Goal: Information Seeking & Learning: Learn about a topic

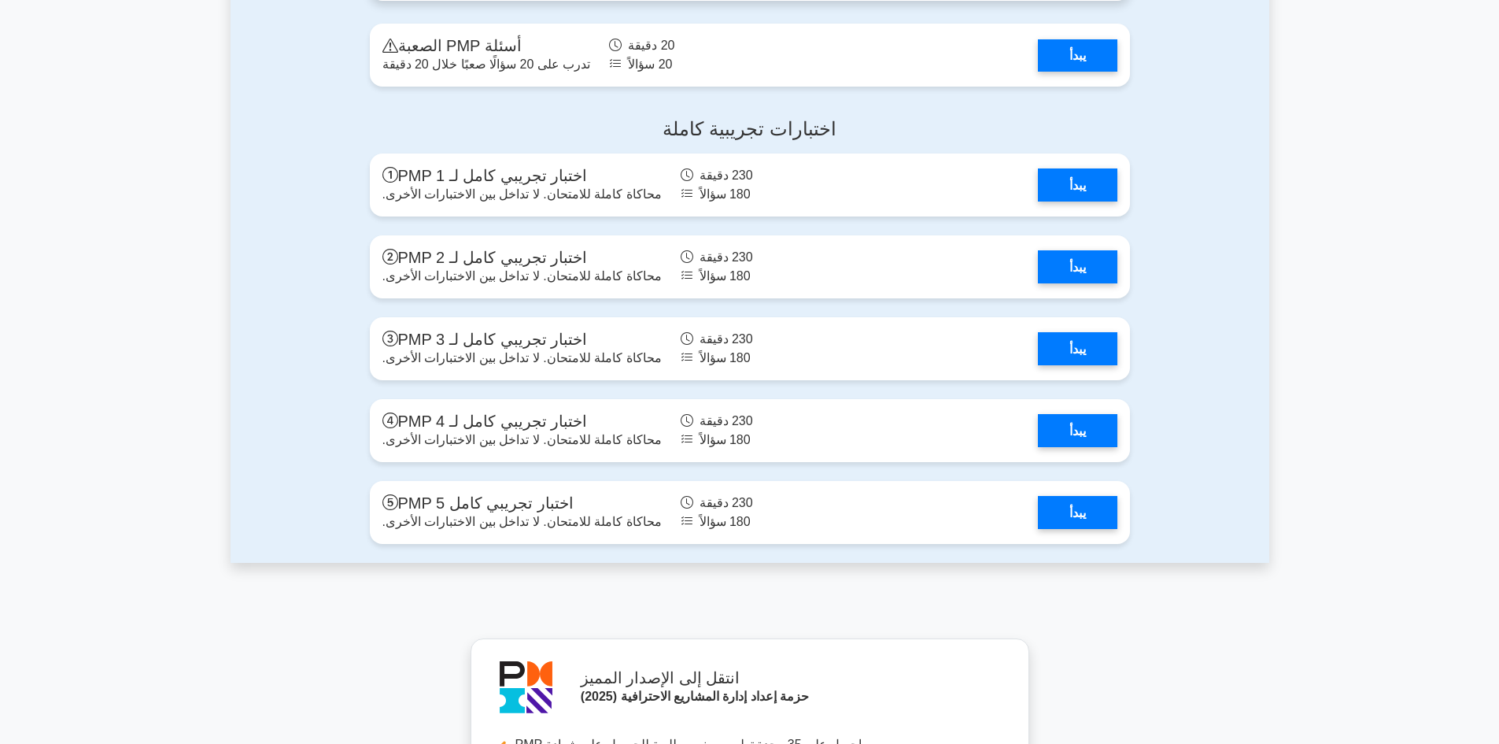
scroll to position [5588, 0]
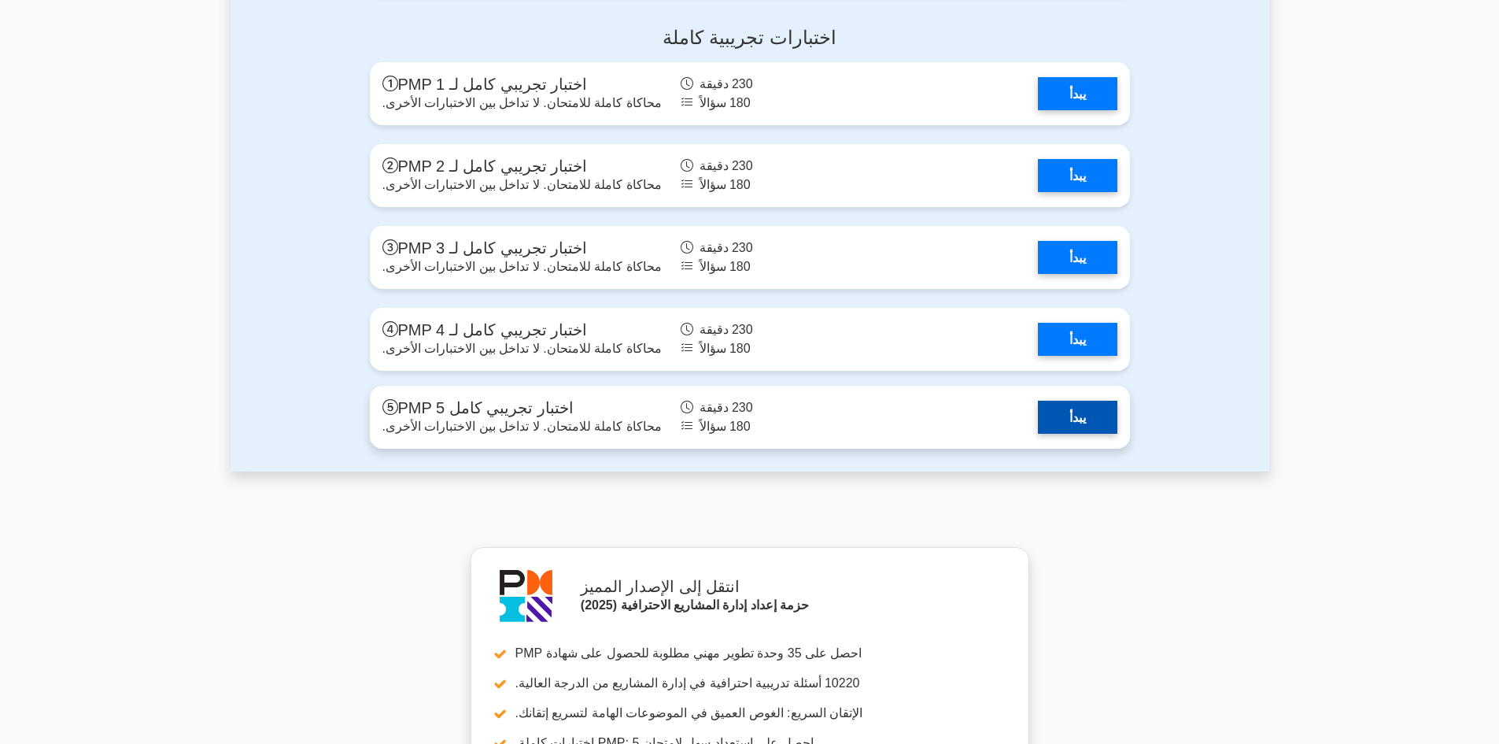
click at [1058, 421] on link "يبدأ" at bounding box center [1077, 417] width 79 height 32
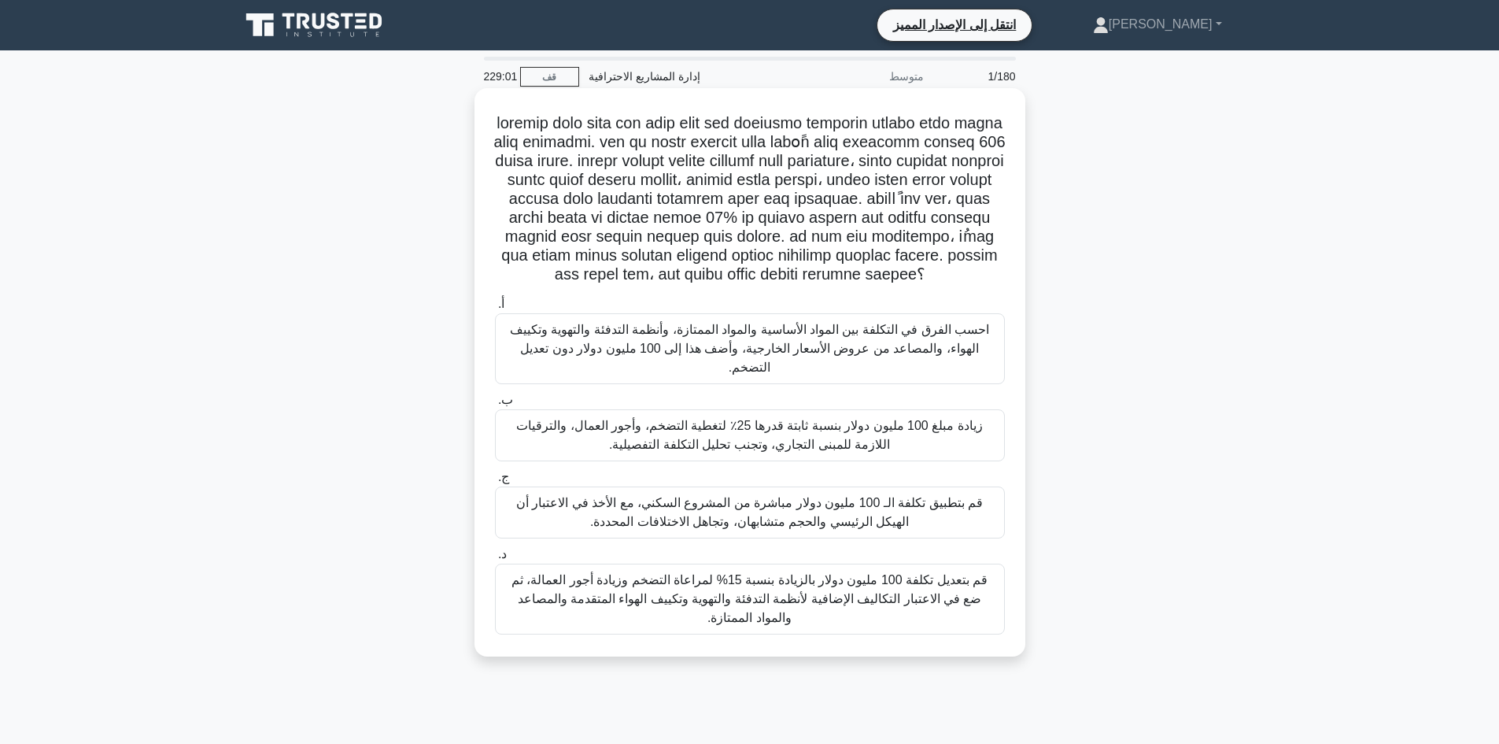
click at [722, 597] on font "قم بتعديل تكلفة 100 مليون دولار بالزيادة بنسبة 15% لمراعاة التضخم وزيادة أجور ا…" at bounding box center [750, 598] width 476 height 51
click at [495, 560] on input "د. قم بتعديل تكلفة 100 مليون دولار بالزيادة بنسبة 15% لمراعاة التضخم وزيادة أجو…" at bounding box center [495, 554] width 0 height 10
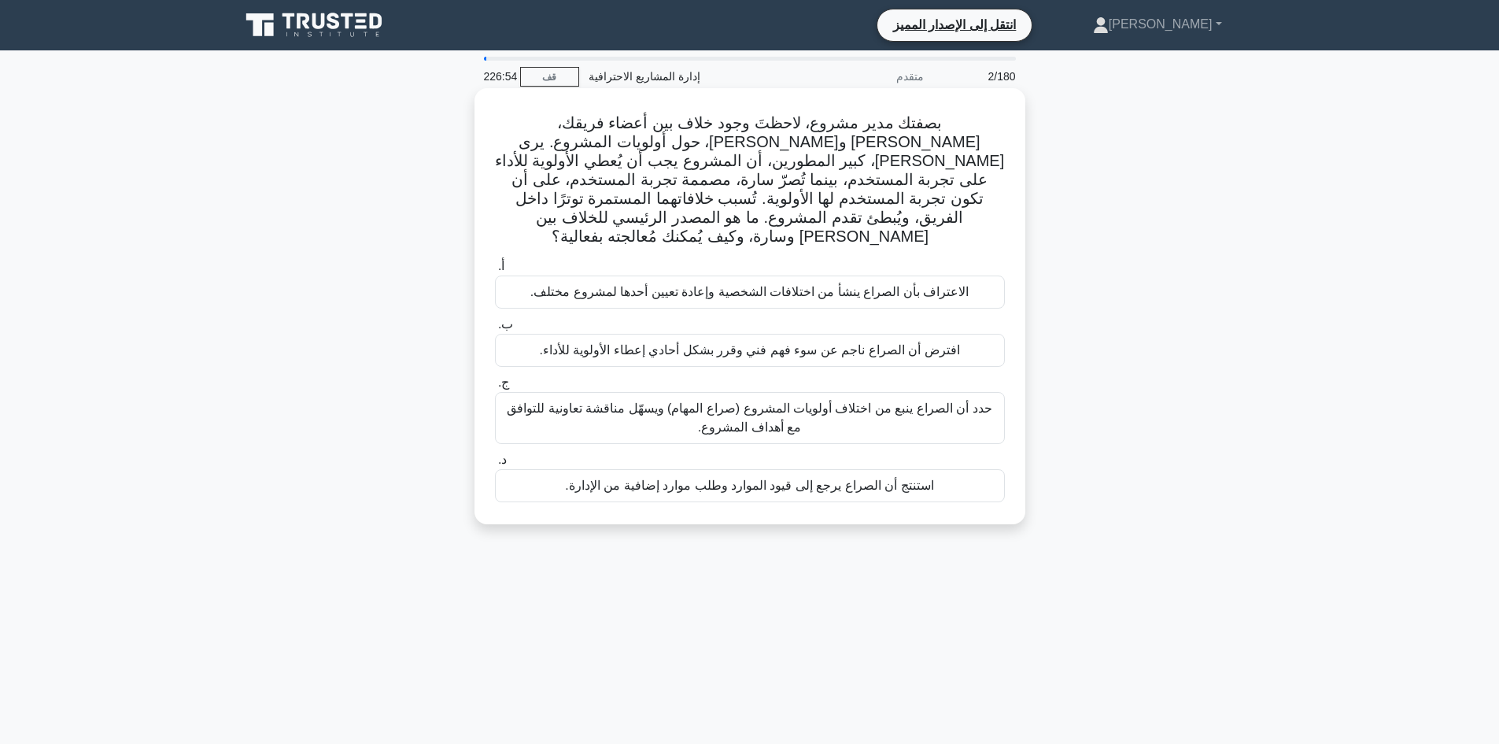
click at [747, 401] on font "حدد أن الصراع ينبع من اختلاف أولويات المشروع (صراع المهام) ويسهّل مناقشة تعاوني…" at bounding box center [749, 417] width 485 height 32
click at [495, 388] on input "ج. حدد أن الصراع ينبع من اختلاف أولويات المشروع (صراع المهام) ويسهّل مناقشة تعا…" at bounding box center [495, 383] width 0 height 10
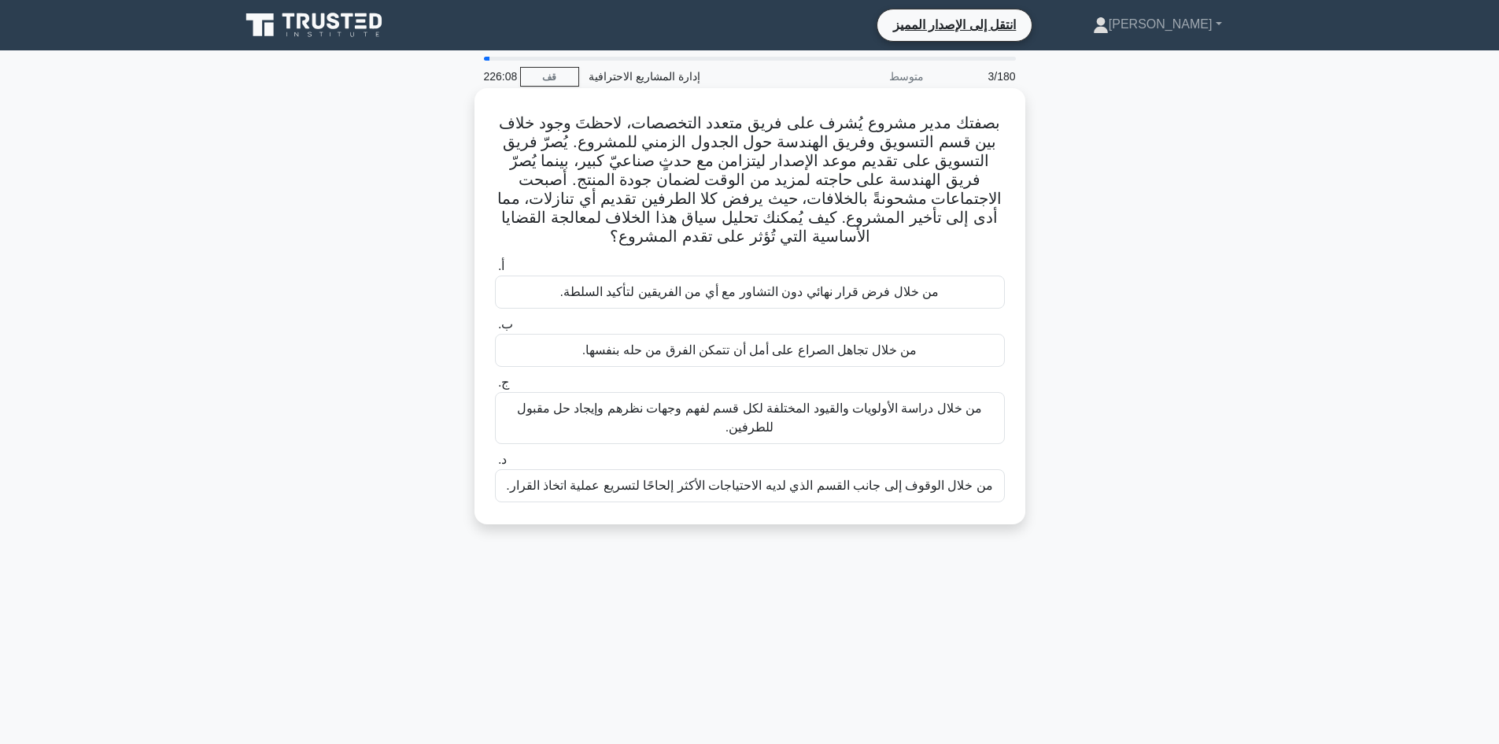
click at [841, 397] on div "من خلال دراسة الأولويات والقيود المختلفة لكل قسم لفهم وجهات نظرهم وإيجاد حل مقب…" at bounding box center [750, 418] width 510 height 52
click at [495, 388] on input "ج. من خلال دراسة الأولويات والقيود المختلفة لكل قسم لفهم وجهات نظرهم وإيجاد حل …" at bounding box center [495, 383] width 0 height 10
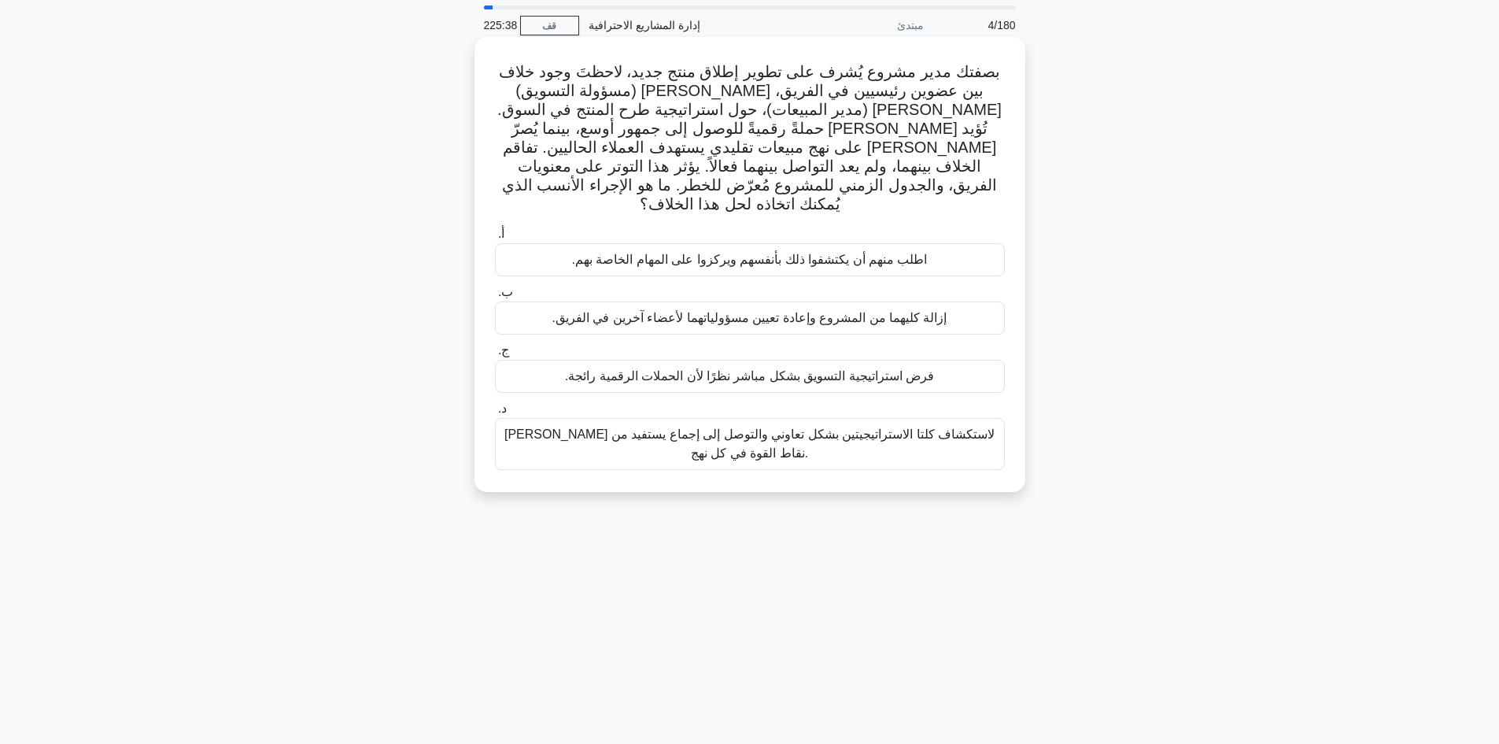
scroll to position [79, 0]
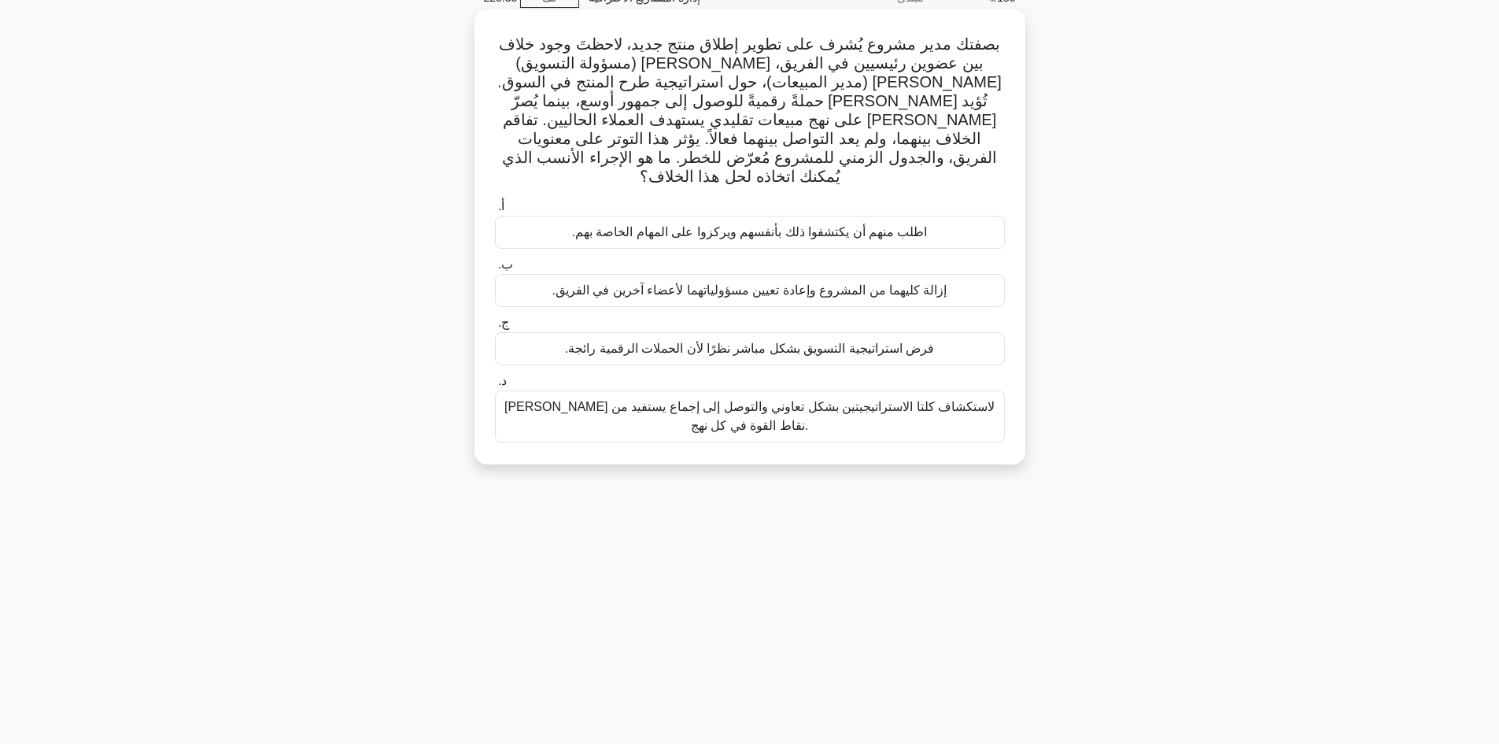
click at [800, 400] on font "تيسير اجتماع لاستكشاف كلتا الاستراتيجيتين بشكل تعاوني والتوصل إلى إجماع يستفيد …" at bounding box center [749, 416] width 490 height 32
click at [495, 386] on input "د. تيسير اجتماع لاستكشاف كلتا الاستراتيجيتين بشكل تعاوني والتوصل إلى إجماع يستف…" at bounding box center [495, 381] width 0 height 10
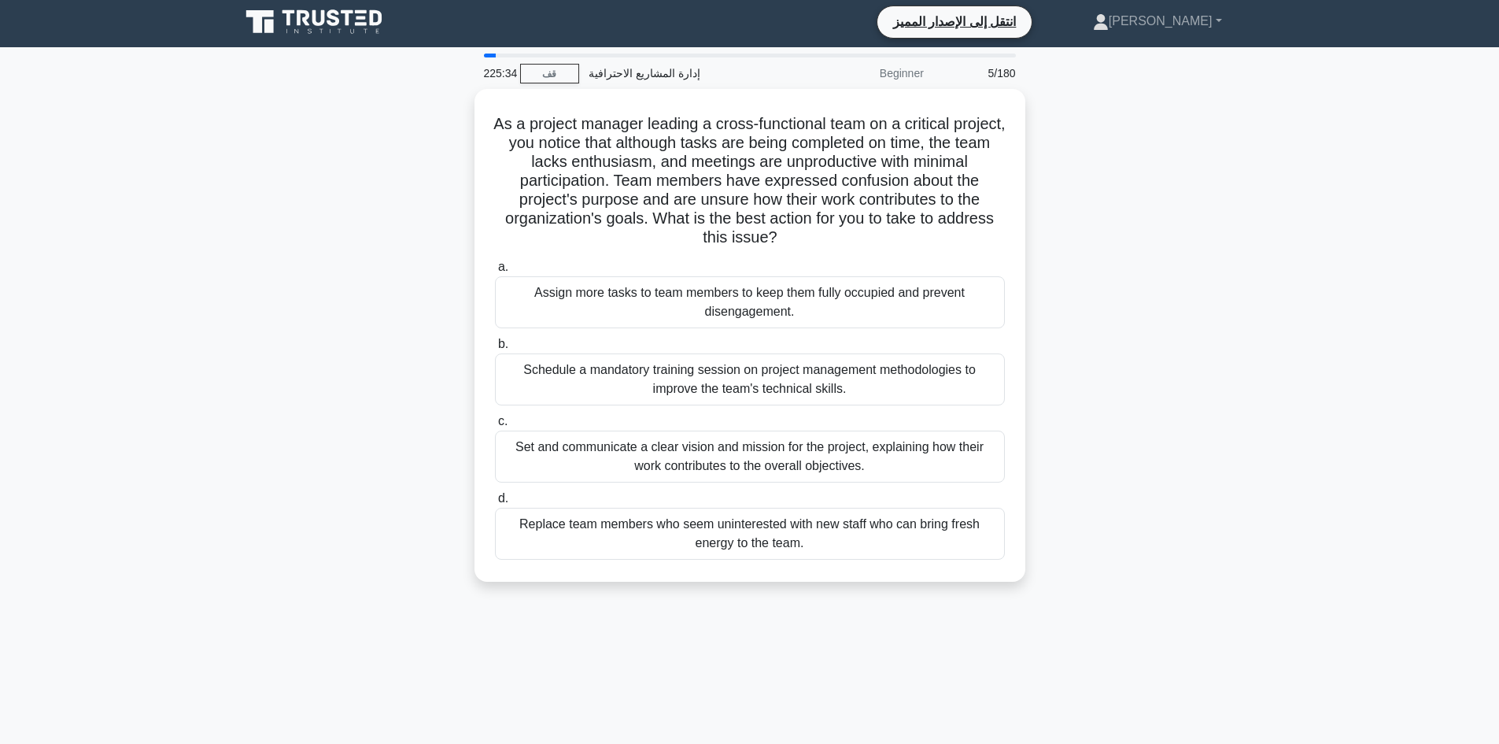
scroll to position [0, 0]
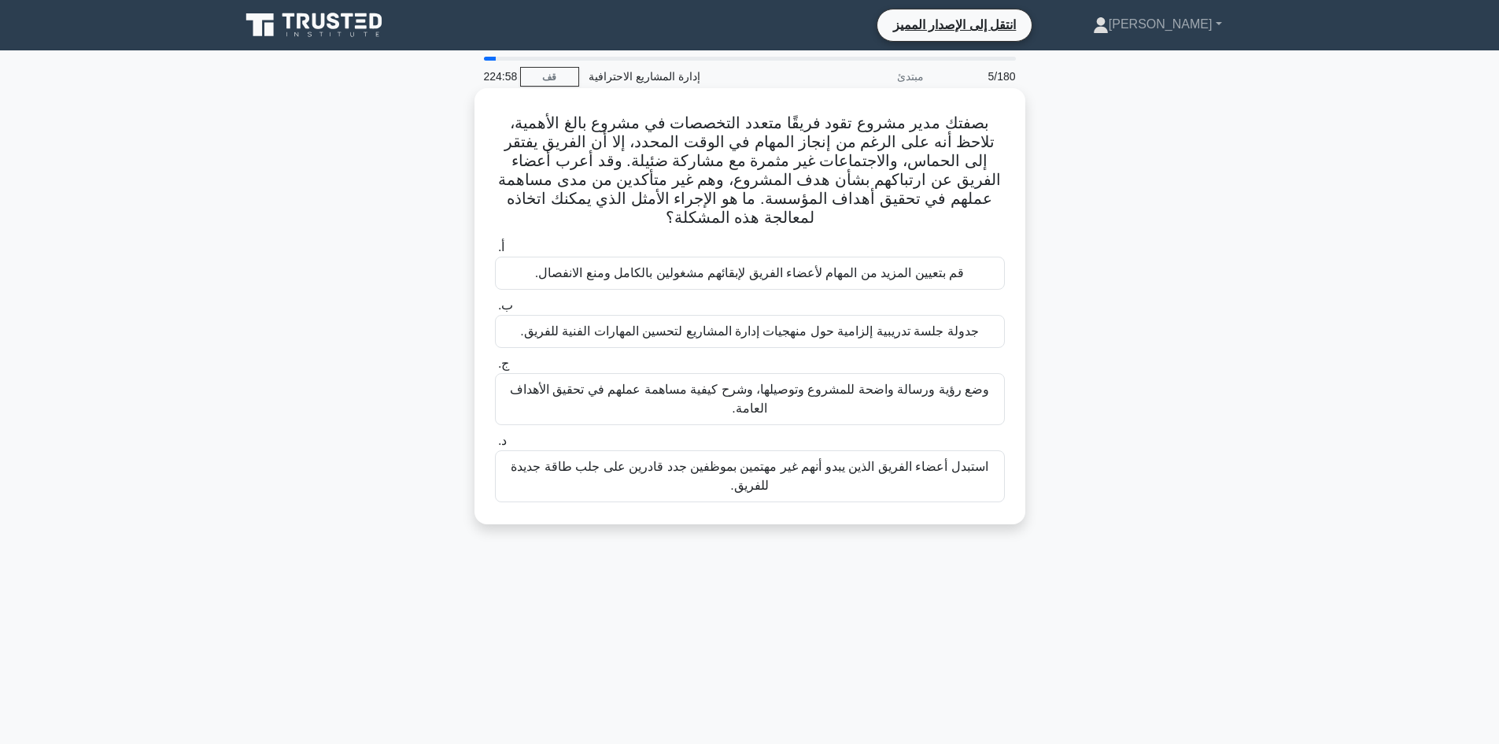
click at [804, 397] on font "وضع رؤية ورسالة واضحة للمشروع وتوصيلها، وشرح كيفية مساهمة عملهم في تحقيق الأهدا…" at bounding box center [749, 398] width 479 height 32
click at [495, 369] on input "ج. وضع رؤية ورسالة واضحة للمشروع وتوصيلها، وشرح كيفية مساهمة عملهم في تحقيق الأ…" at bounding box center [495, 364] width 0 height 10
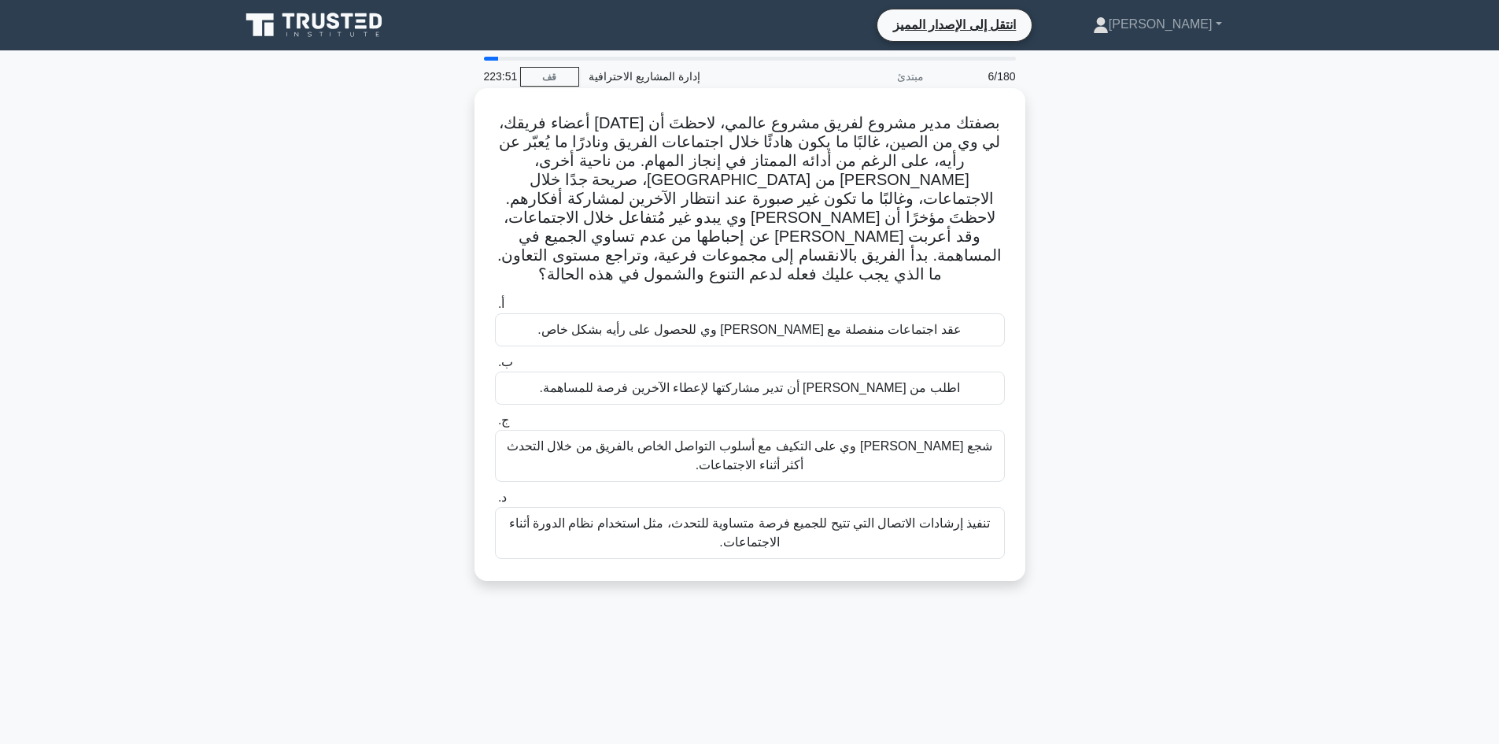
drag, startPoint x: 756, startPoint y: 521, endPoint x: 763, endPoint y: 545, distance: 24.4
click at [763, 545] on div "أ. عقد اجتماعات منفصلة مع لي وي للحصول على رأيه بشكل خاص. ب. ج. د." at bounding box center [750, 426] width 529 height 271
click at [763, 516] on font "تنفيذ إرشادات الاتصال التي تتيح للجميع فرصة متساوية للتحدث، مثل استخدام نظام ال…" at bounding box center [750, 532] width 482 height 32
click at [495, 503] on input "د. تنفيذ إرشادات الاتصال التي تتيح للجميع فرصة متساوية للتحدث، مثل استخدام نظام…" at bounding box center [495, 498] width 0 height 10
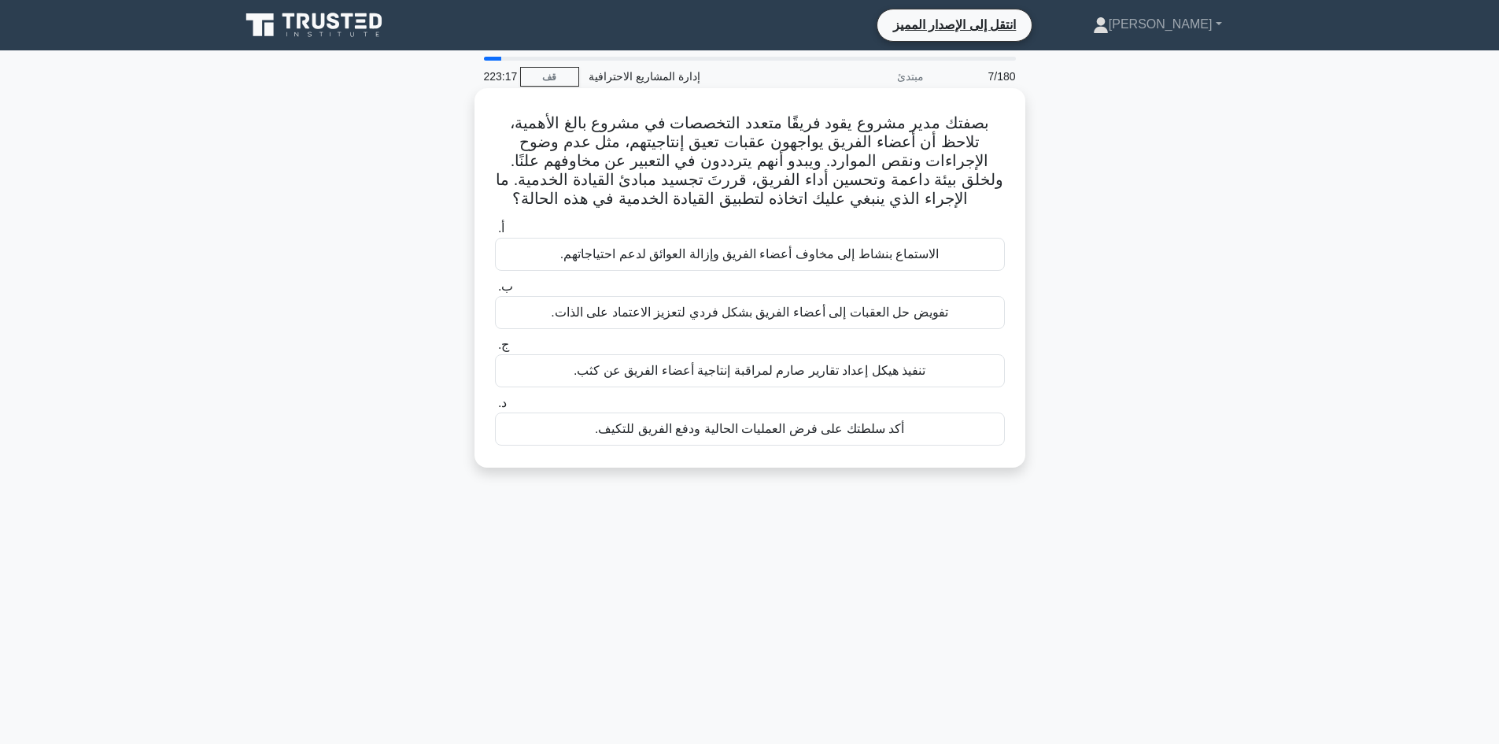
click at [715, 264] on font "الاستماع بنشاط إلى مخاوف أعضاء الفريق وإزالة العوائق لدعم احتياجاتهم." at bounding box center [749, 254] width 379 height 19
click at [495, 234] on input "أ. الاستماع بنشاط إلى مخاوف أعضاء الفريق وإزالة العوائق لدعم احتياجاتهم." at bounding box center [495, 229] width 0 height 10
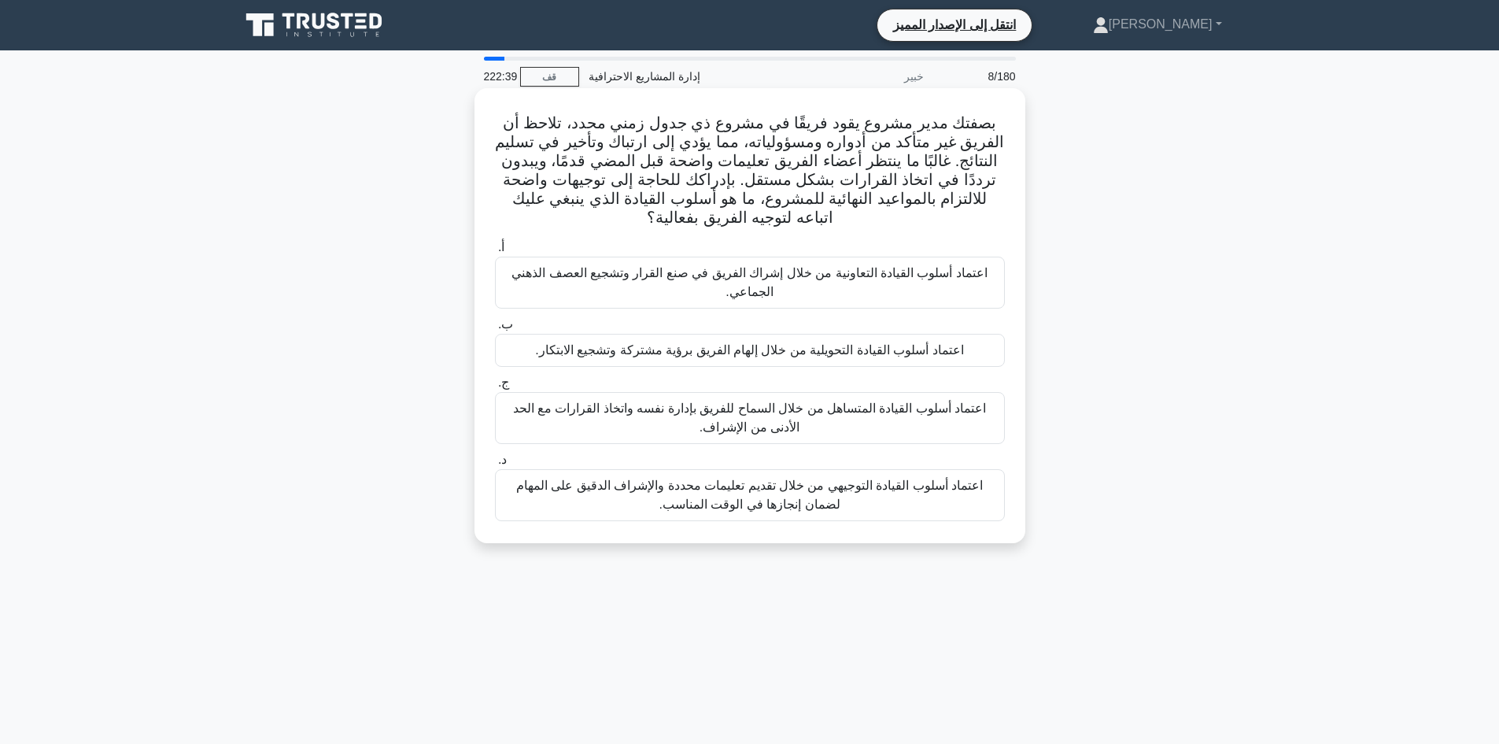
click at [807, 286] on font "اعتماد أسلوب القيادة التعاونية من خلال إشراك الفريق في صنع القرار وتشجيع العصف …" at bounding box center [750, 283] width 496 height 38
click at [495, 253] on input "أ. اعتماد أسلوب القيادة التعاونية من خلال إشراك الفريق في صنع القرار وتشجيع الع…" at bounding box center [495, 247] width 0 height 10
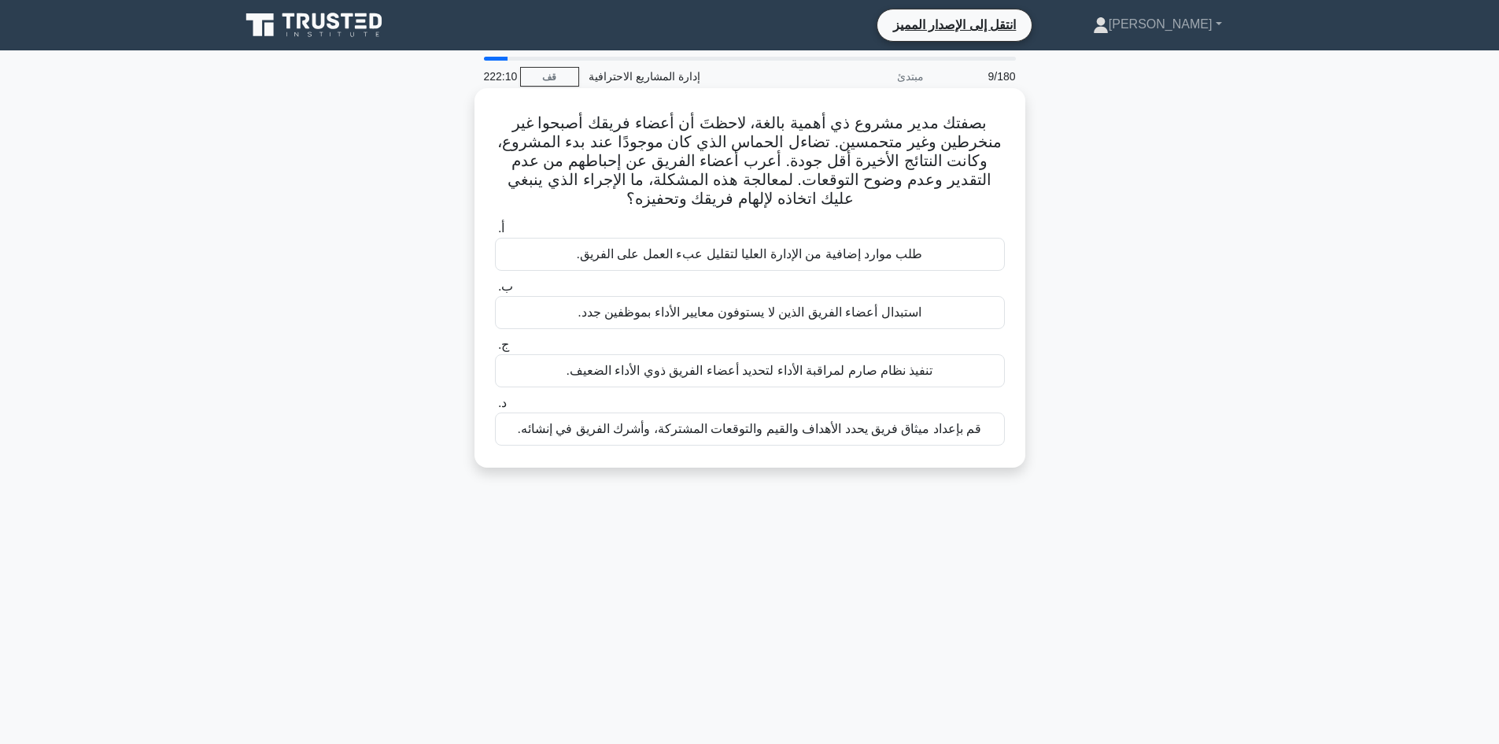
click at [737, 426] on font "قم بإعداد ميثاق فريق يحدد الأهداف والقيم والتوقعات المشتركة، وأشرك الفريق في إن…" at bounding box center [750, 428] width 464 height 13
click at [495, 408] on input "د. قم بإعداد ميثاق فريق يحدد الأهداف والقيم والتوقعات المشتركة، وأشرك الفريق في…" at bounding box center [495, 403] width 0 height 10
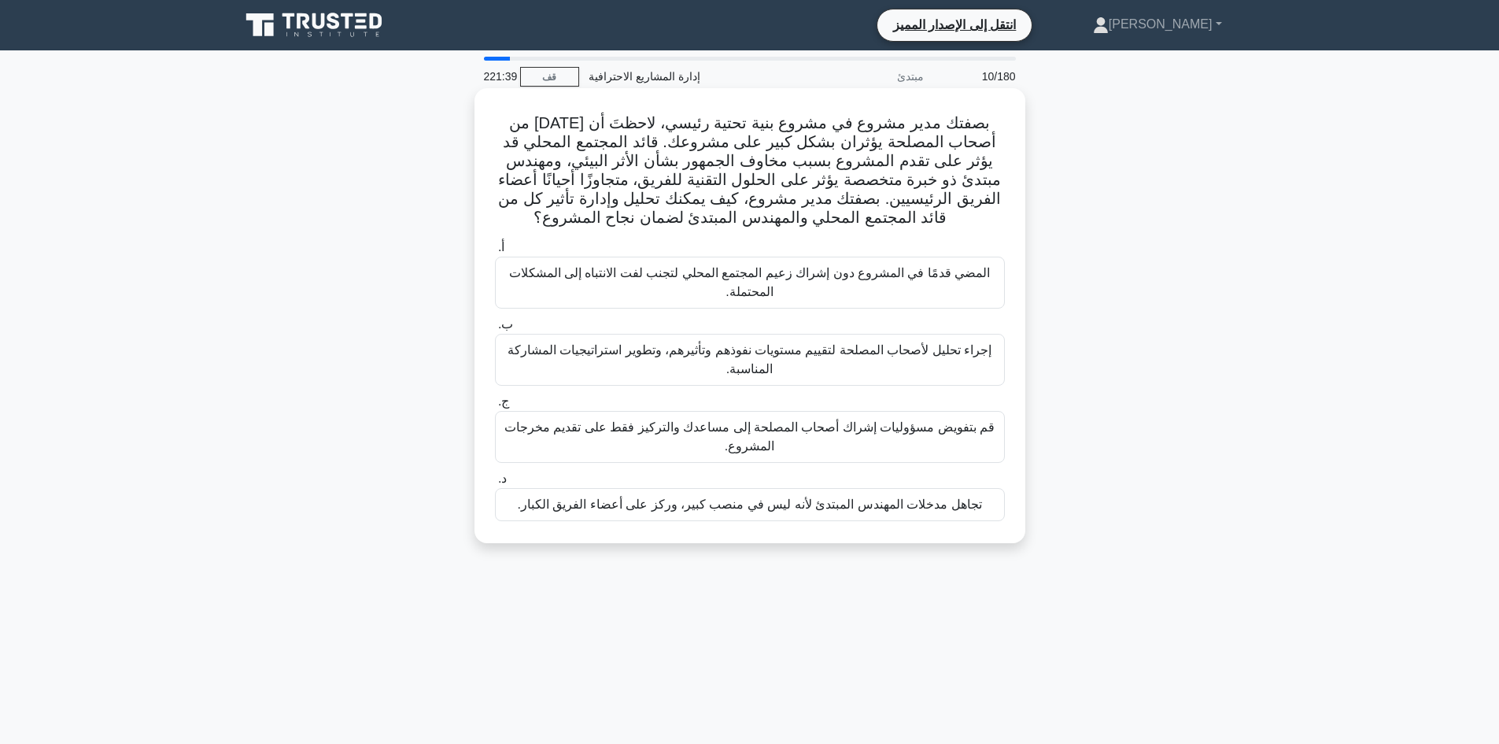
click at [924, 356] on font "إجراء تحليل لأصحاب المصلحة لتقييم مستويات نفوذهم وتأثيرهم، وتطوير استراتيجيات ا…" at bounding box center [750, 359] width 484 height 32
click at [495, 330] on input "ب. إجراء تحليل لأصحاب المصلحة لتقييم مستويات نفوذهم وتأثيرهم، وتطوير استراتيجيا…" at bounding box center [495, 325] width 0 height 10
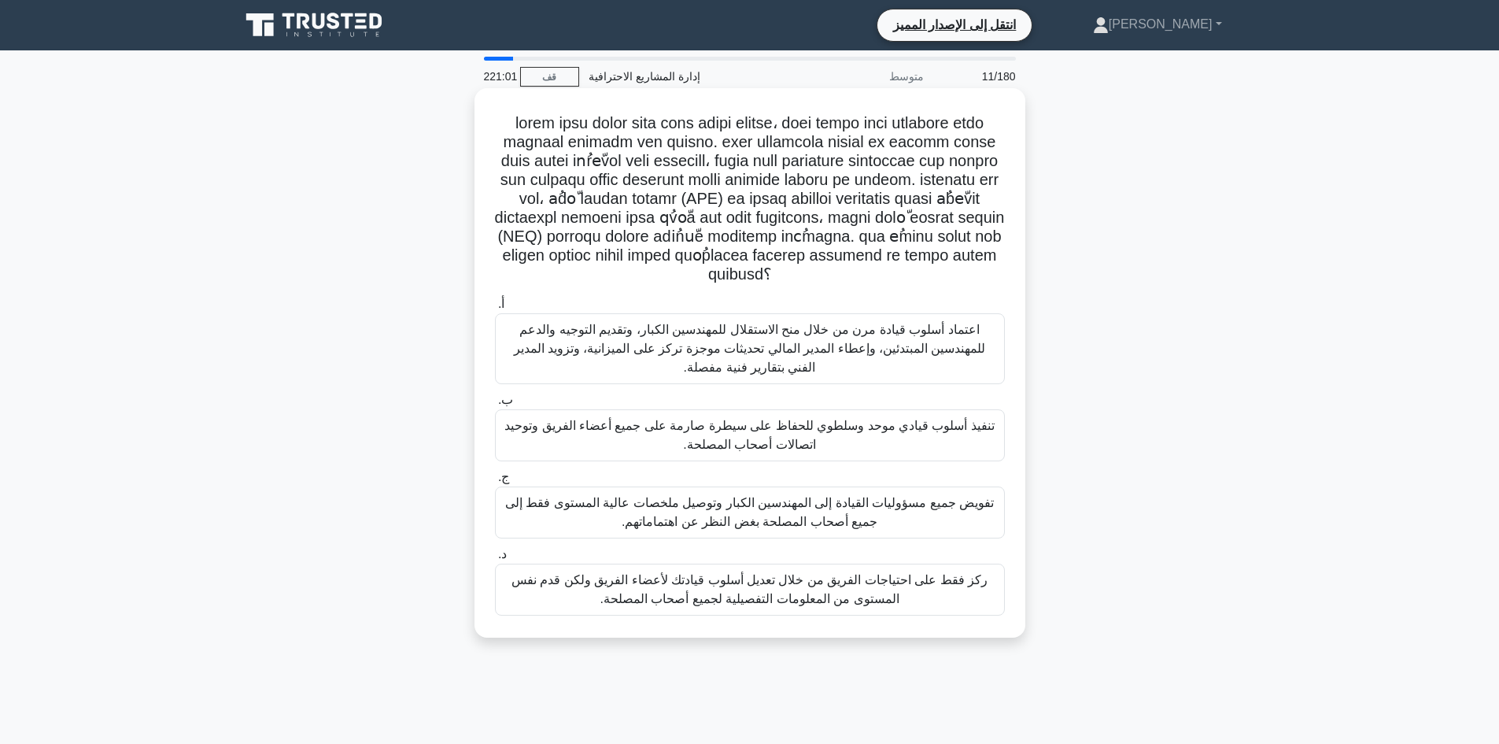
click at [930, 328] on font "اعتماد أسلوب قيادة مرن من خلال منح الاستقلال للمهندسين الكبار، وتقديم التوجيه و…" at bounding box center [750, 348] width 472 height 51
click at [495, 309] on input "أ. اعتماد أسلوب قيادة مرن من خلال منح الاستقلال للمهندسين الكبار، وتقديم التوجي…" at bounding box center [495, 304] width 0 height 10
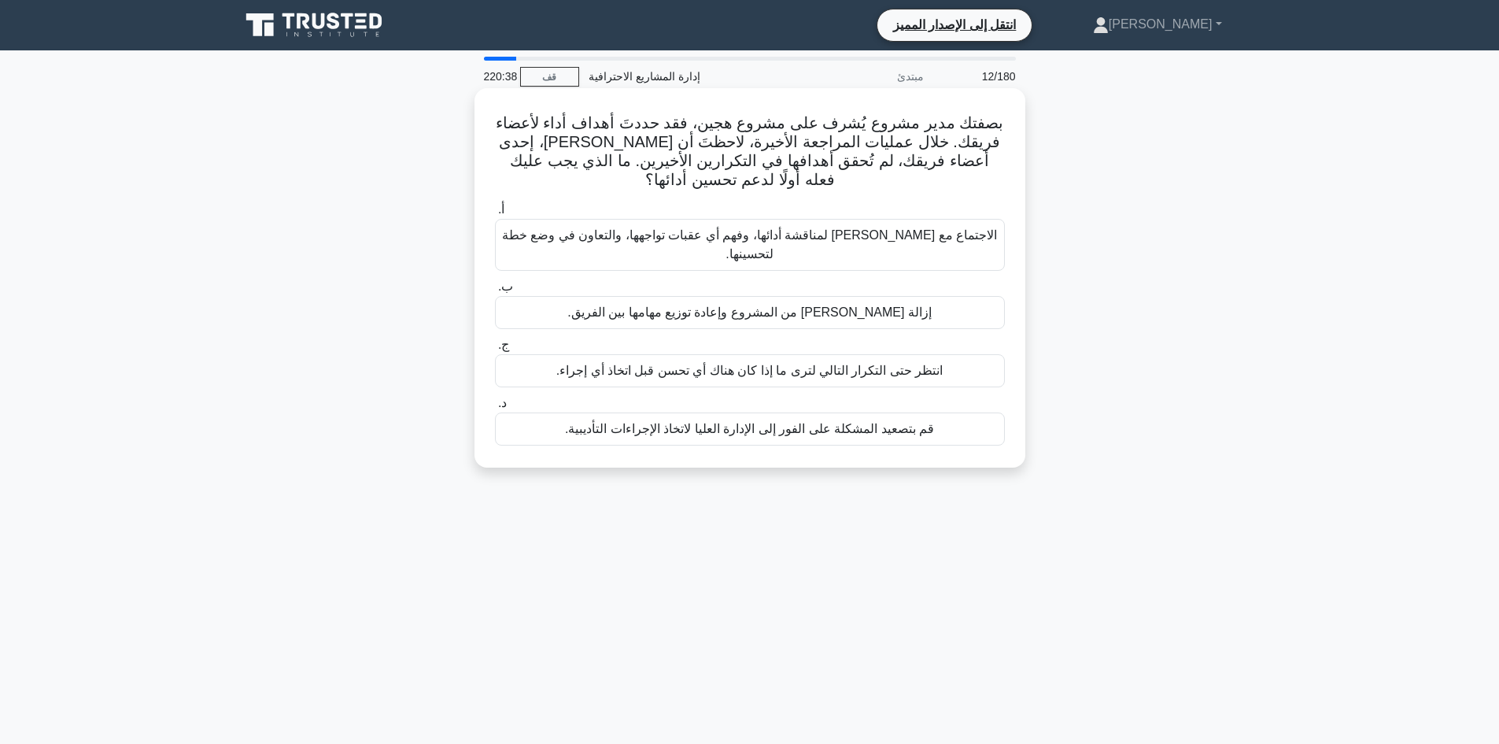
click at [809, 234] on font "الاجتماع مع ماريا لمناقشة أدائها، وفهم أي عقبات تواجهها، والتعاون في وضع خطة لت…" at bounding box center [749, 244] width 495 height 32
click at [495, 215] on input "أ. الاجتماع مع ماريا لمناقشة أدائها، وفهم أي عقبات تواجهها، والتعاون في وضع خطة…" at bounding box center [495, 210] width 0 height 10
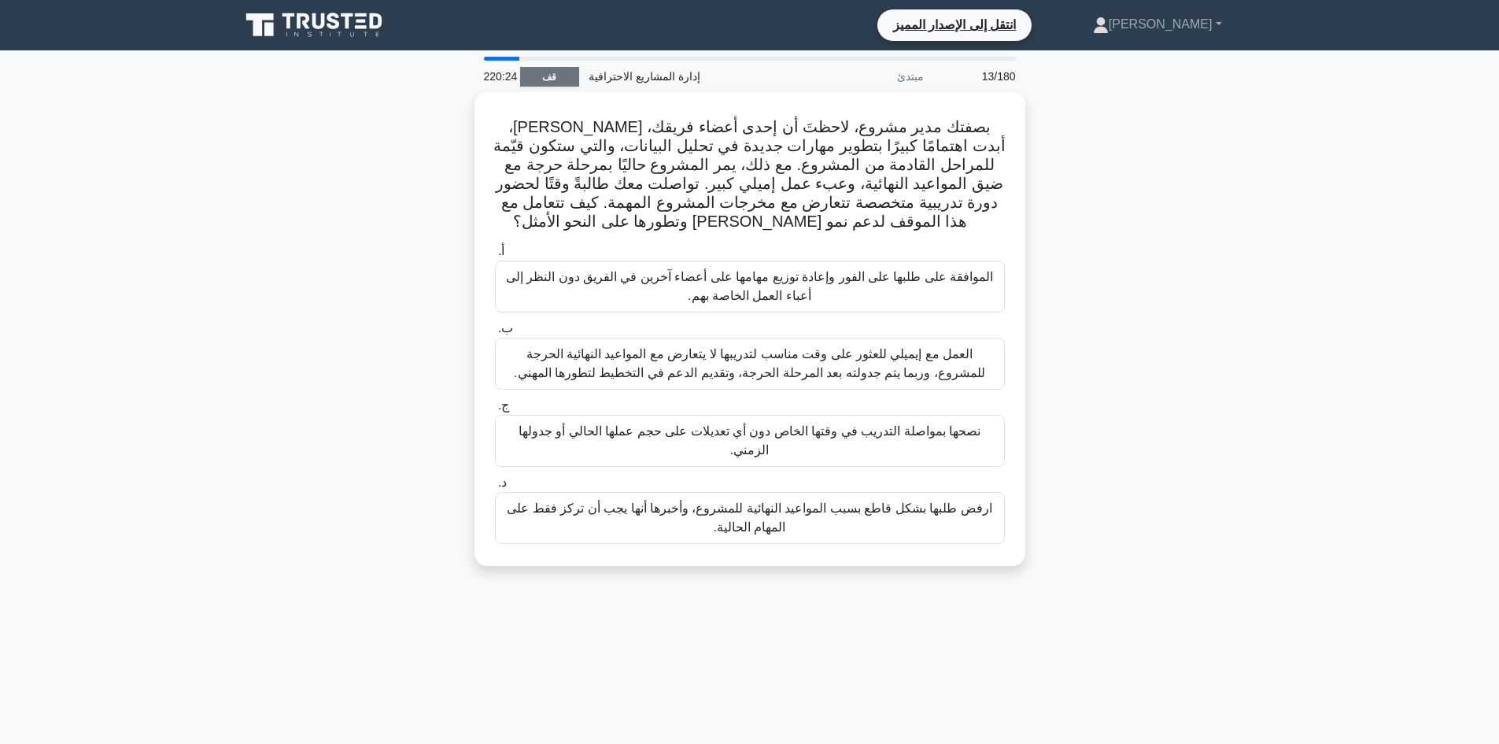
click at [547, 76] on font "قف" at bounding box center [549, 77] width 14 height 11
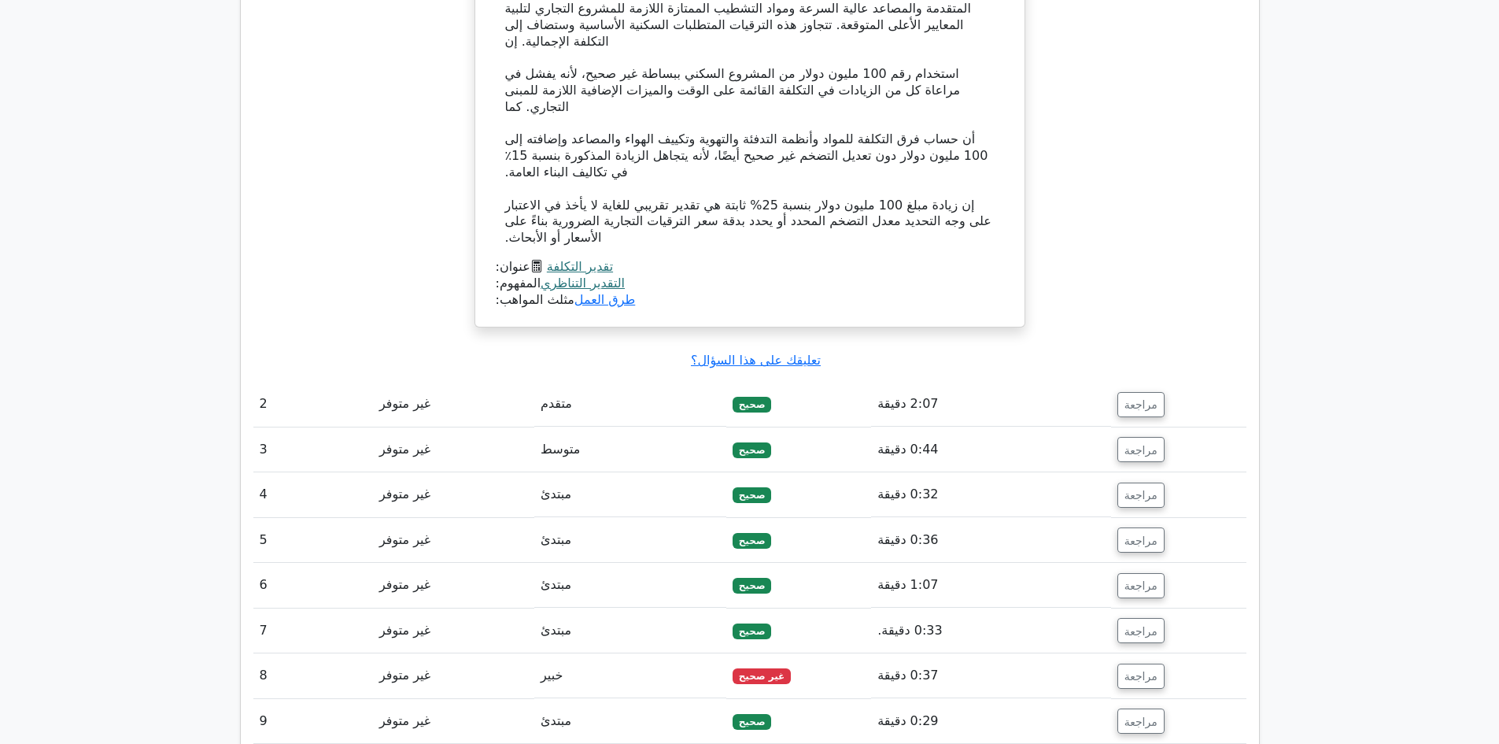
scroll to position [2204, 0]
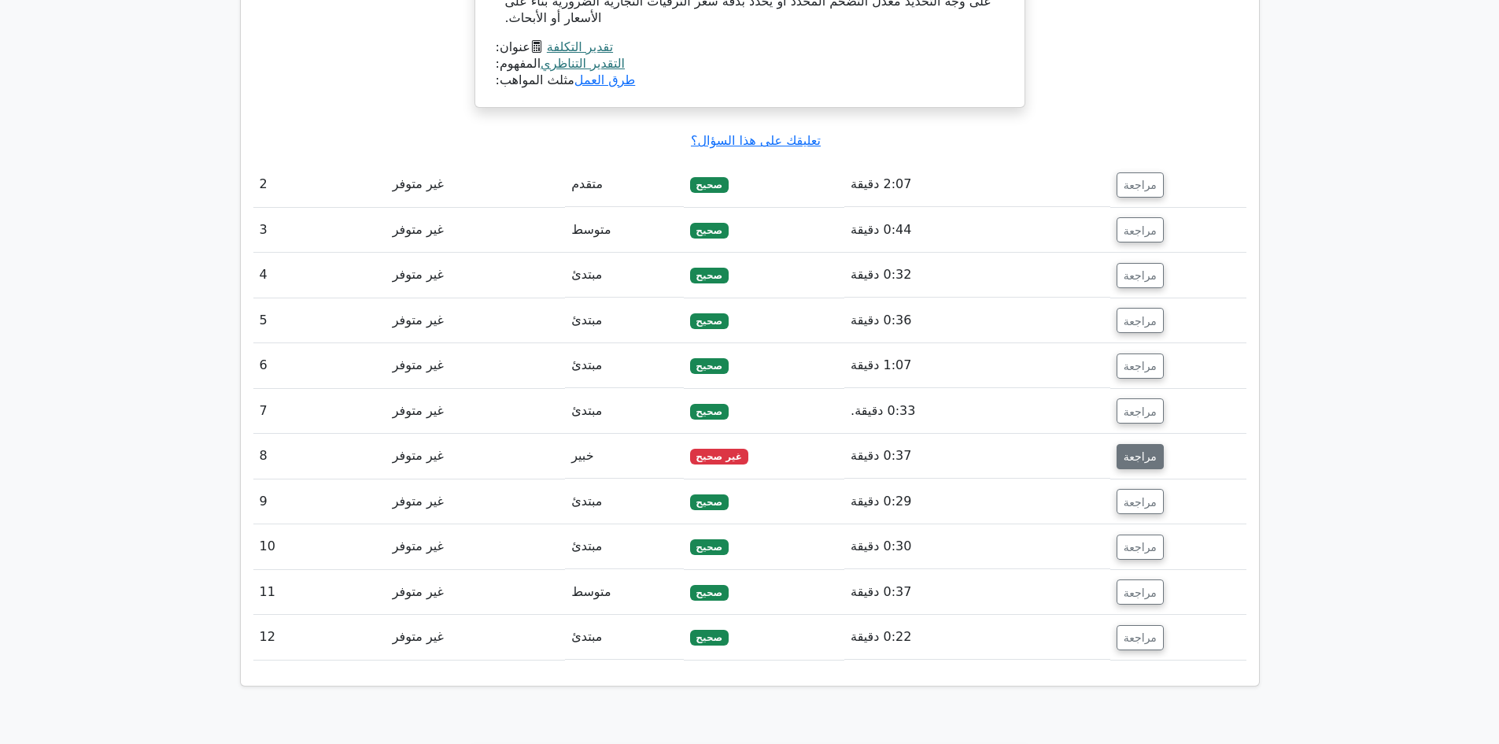
click at [1117, 444] on button "مراجعة" at bounding box center [1140, 456] width 47 height 25
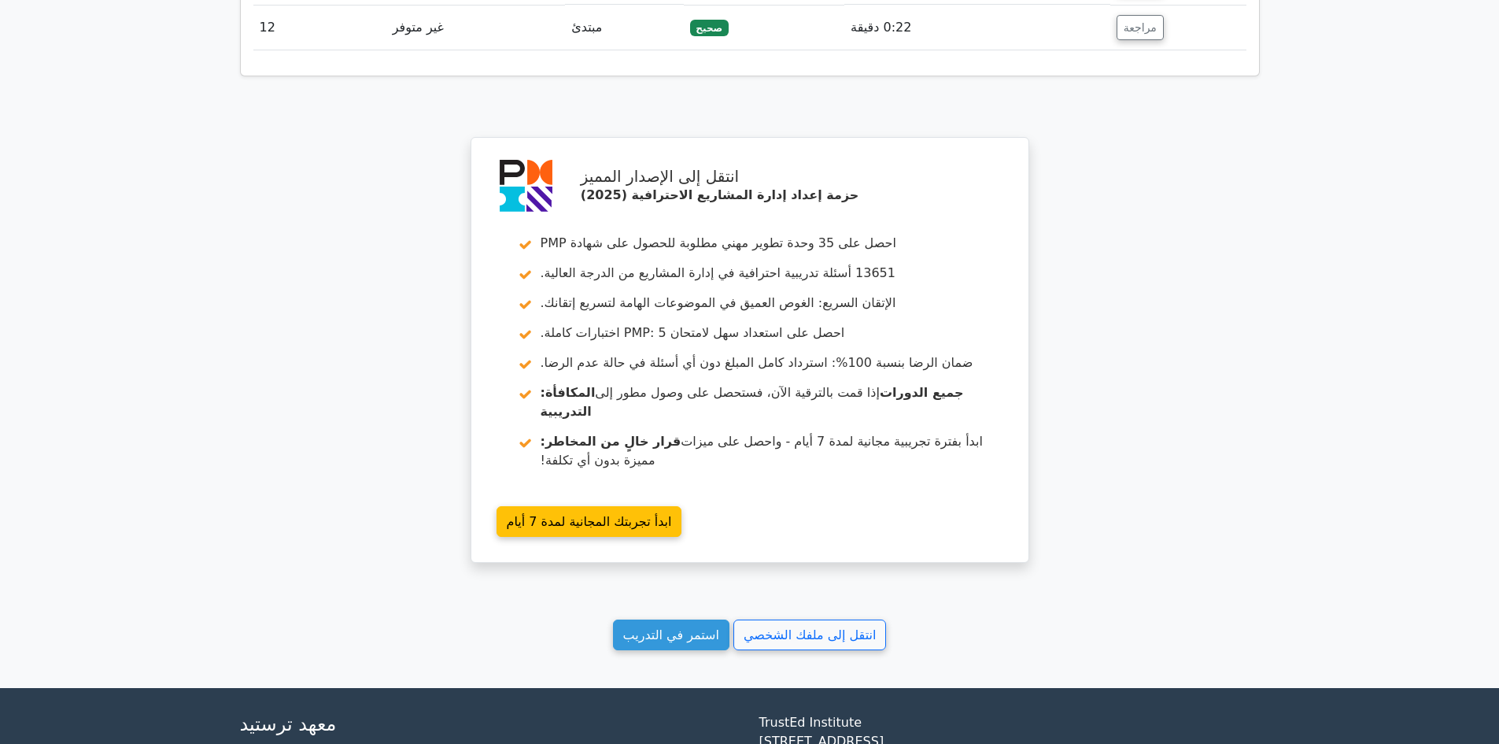
scroll to position [3463, 0]
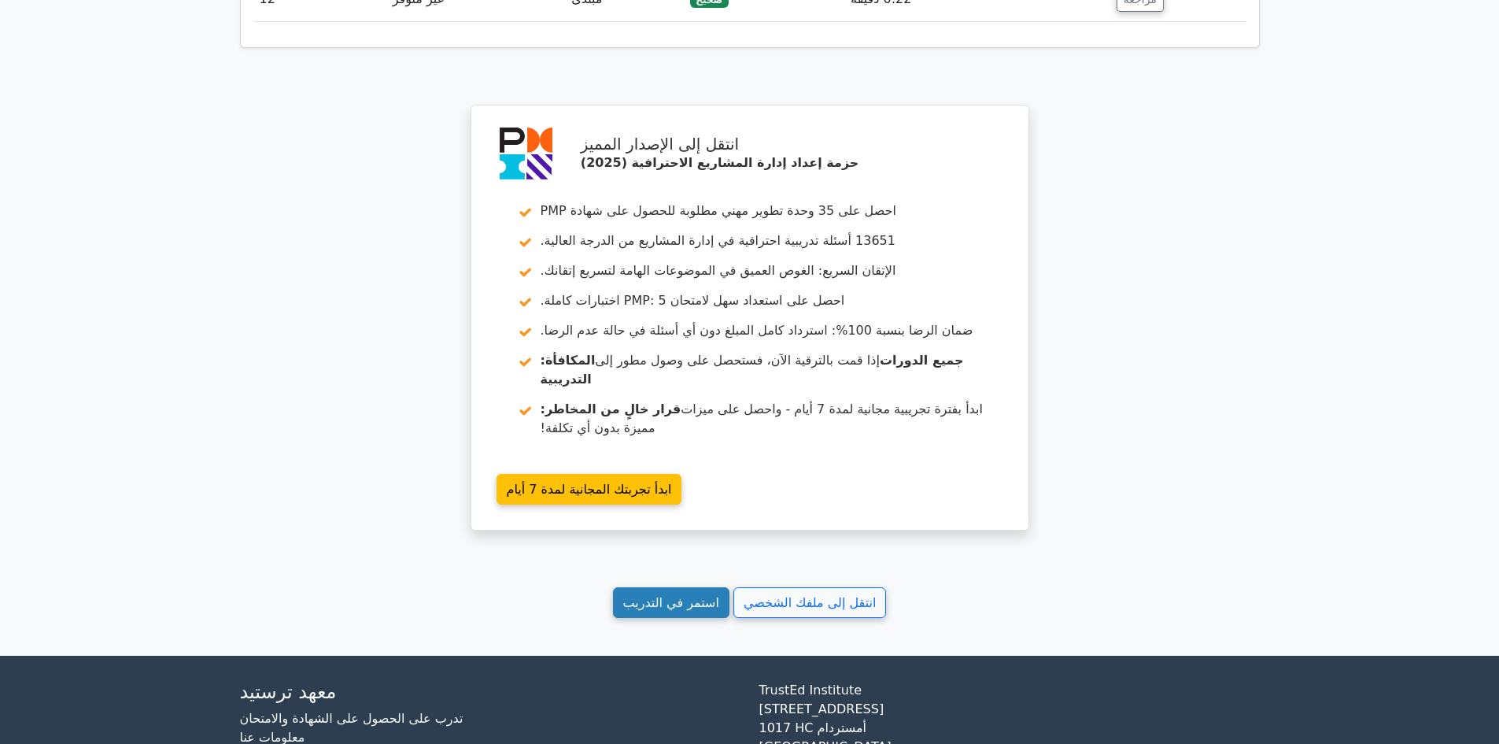
click at [668, 595] on font "استمر في التدريب" at bounding box center [671, 602] width 96 height 15
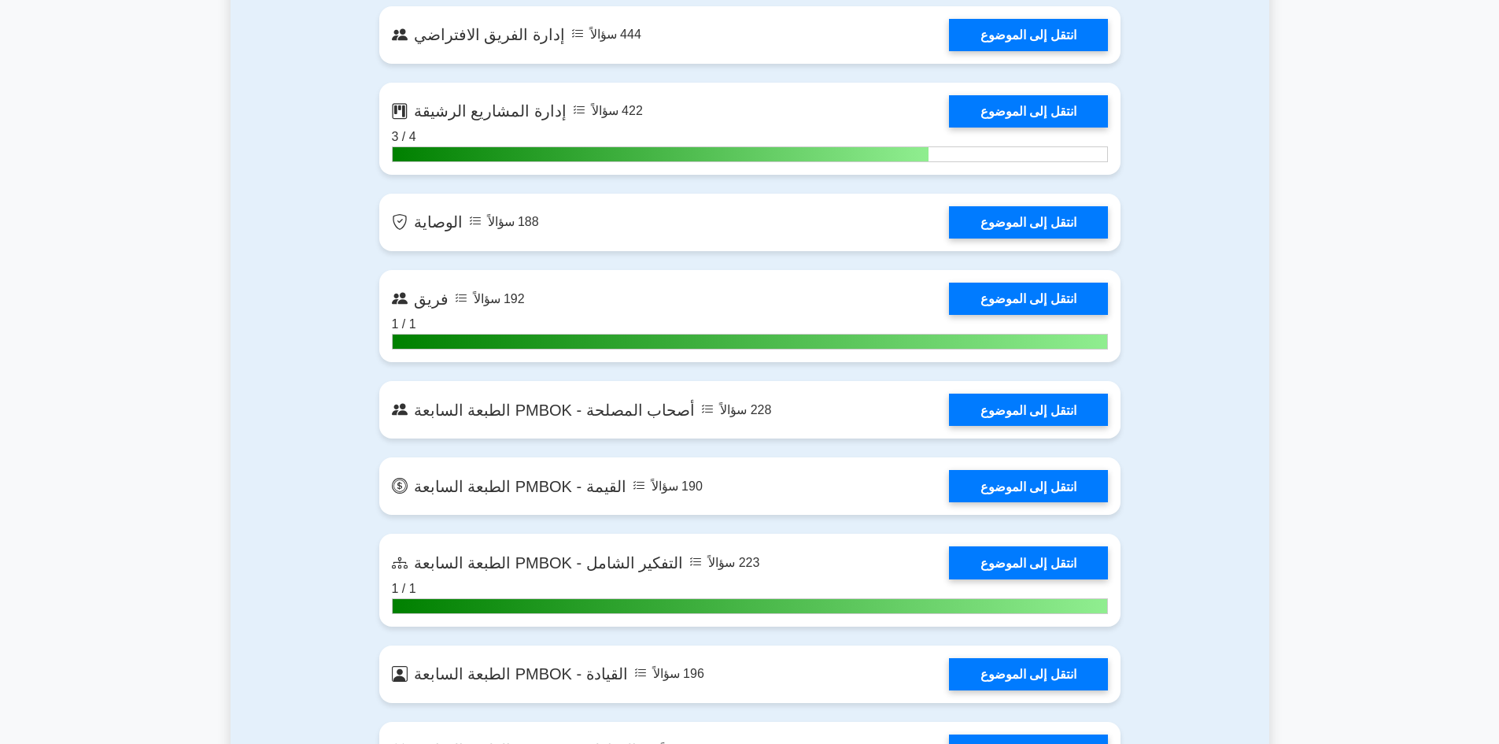
scroll to position [4014, 0]
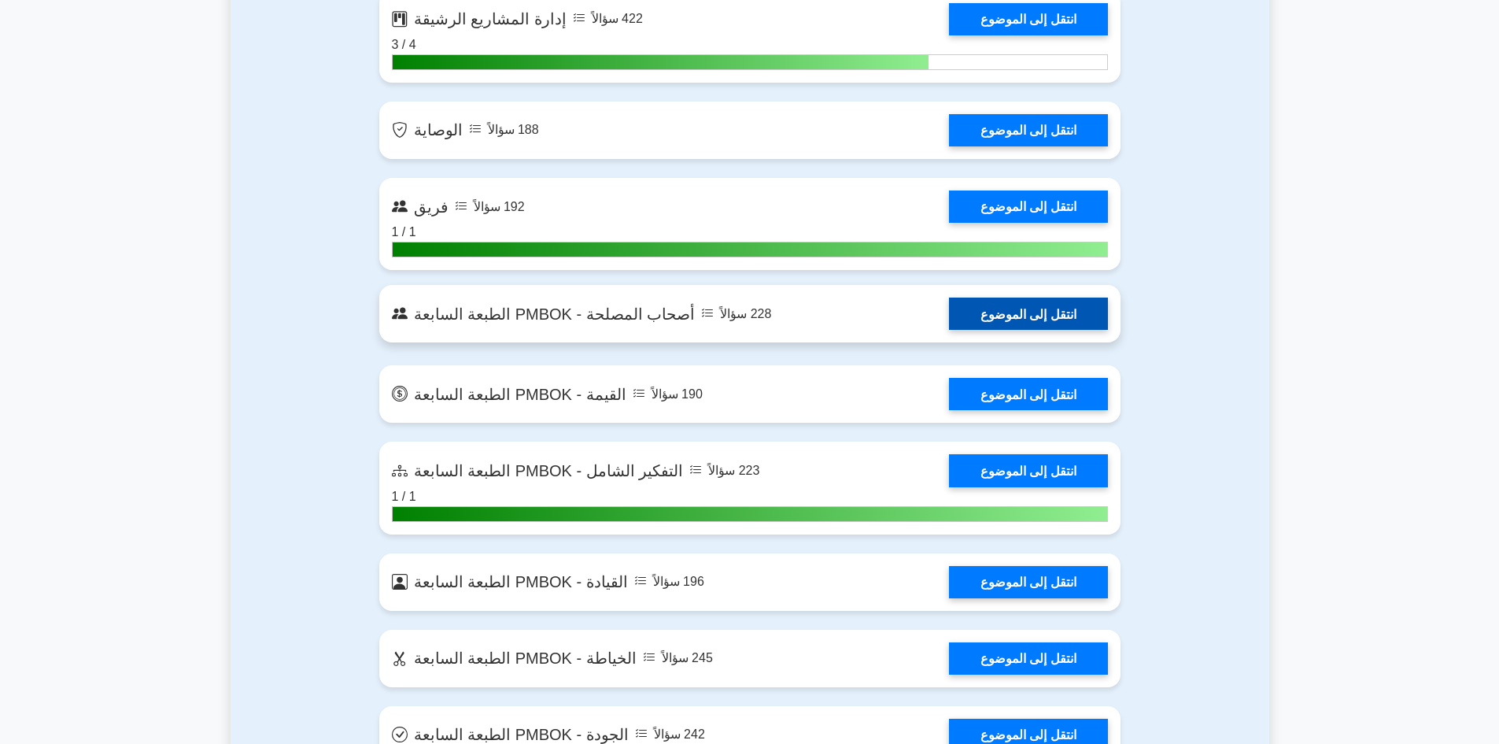
click at [988, 323] on link "انتقل إلى الموضوع" at bounding box center [1028, 313] width 159 height 32
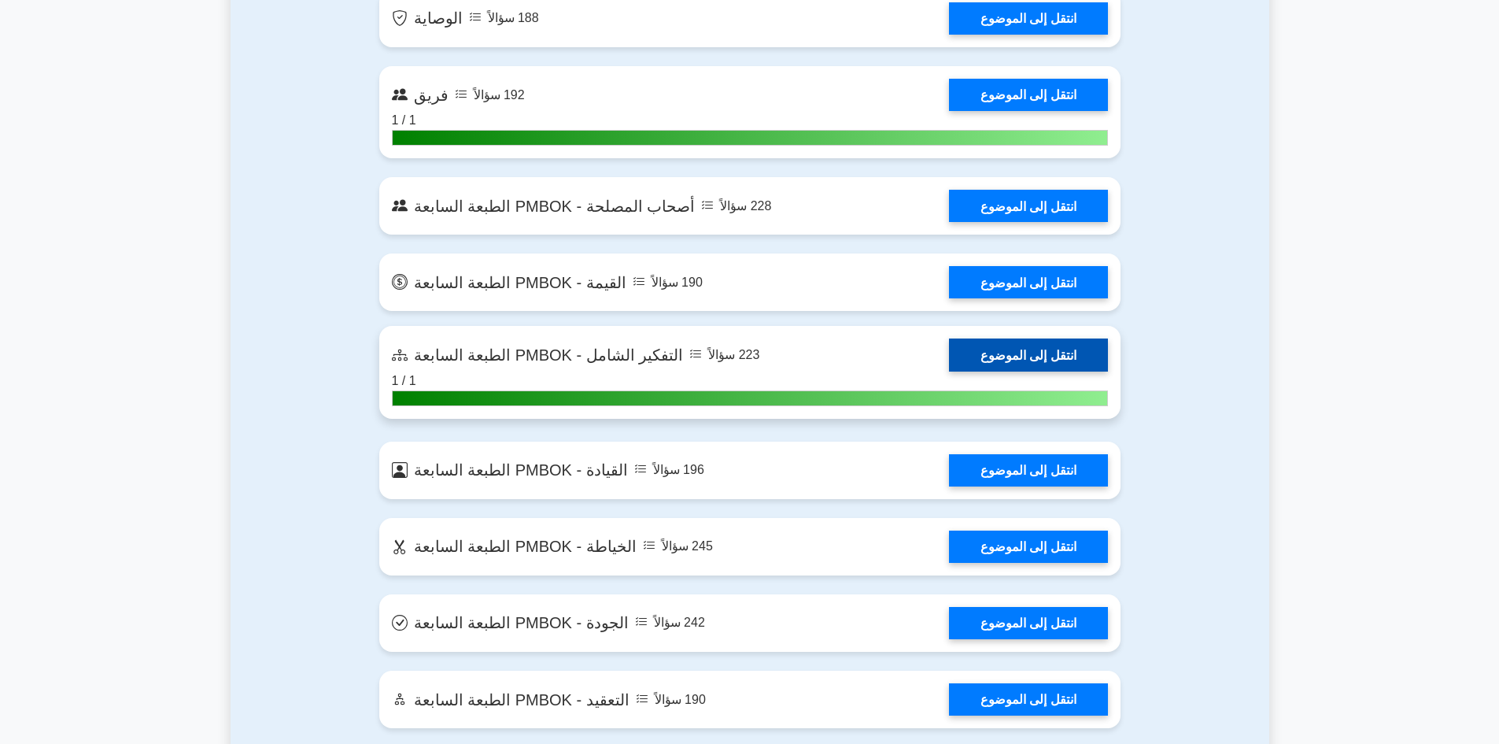
scroll to position [4172, 0]
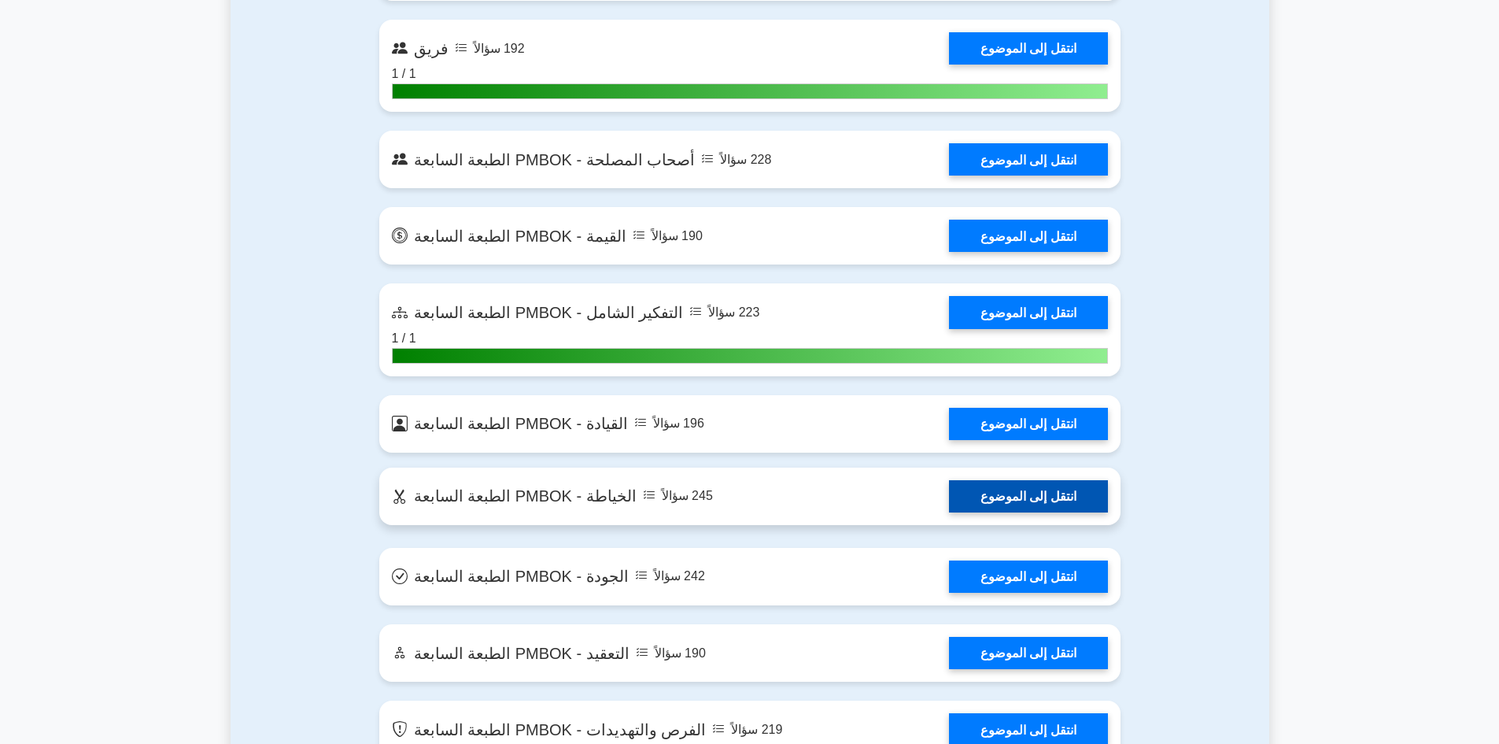
click at [998, 505] on link "انتقل إلى الموضوع" at bounding box center [1028, 496] width 159 height 32
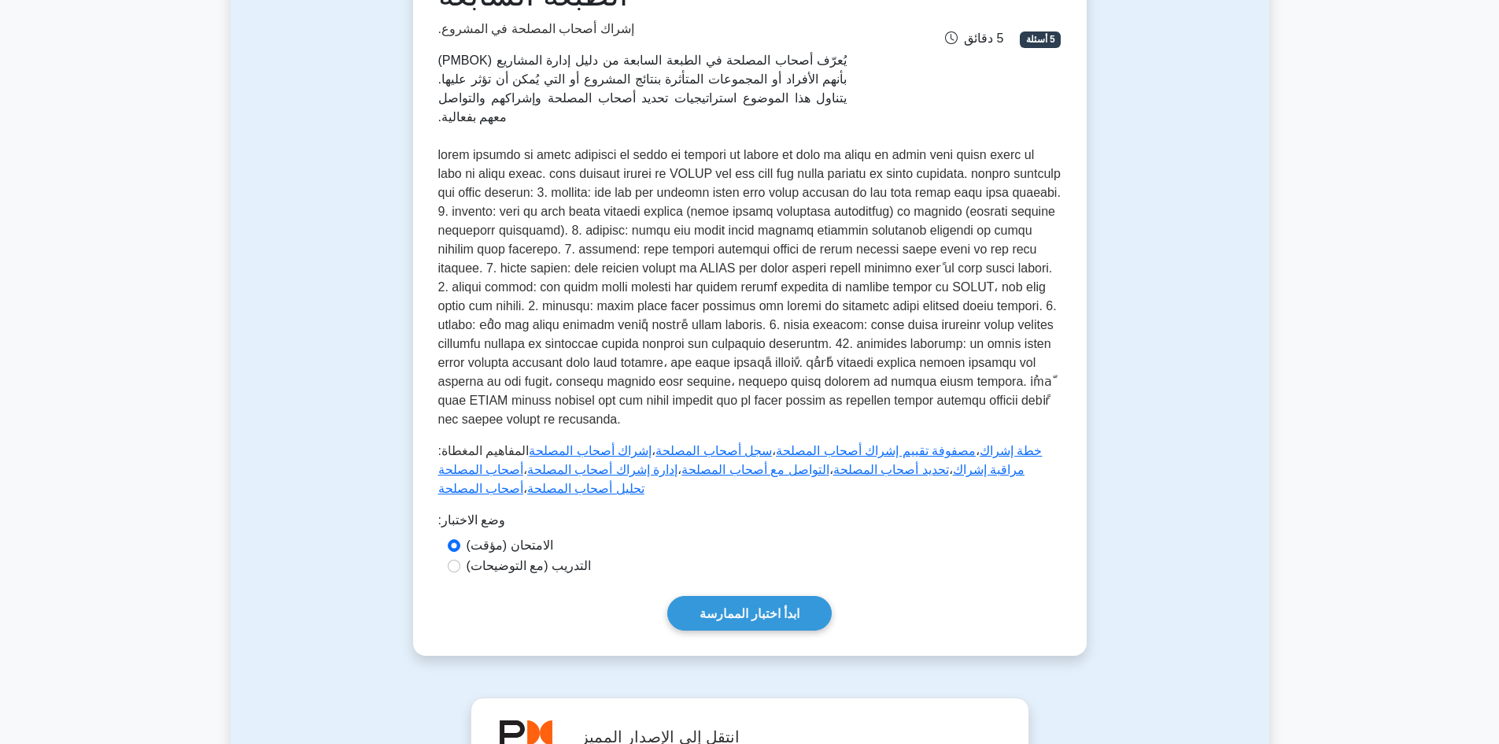
scroll to position [315, 0]
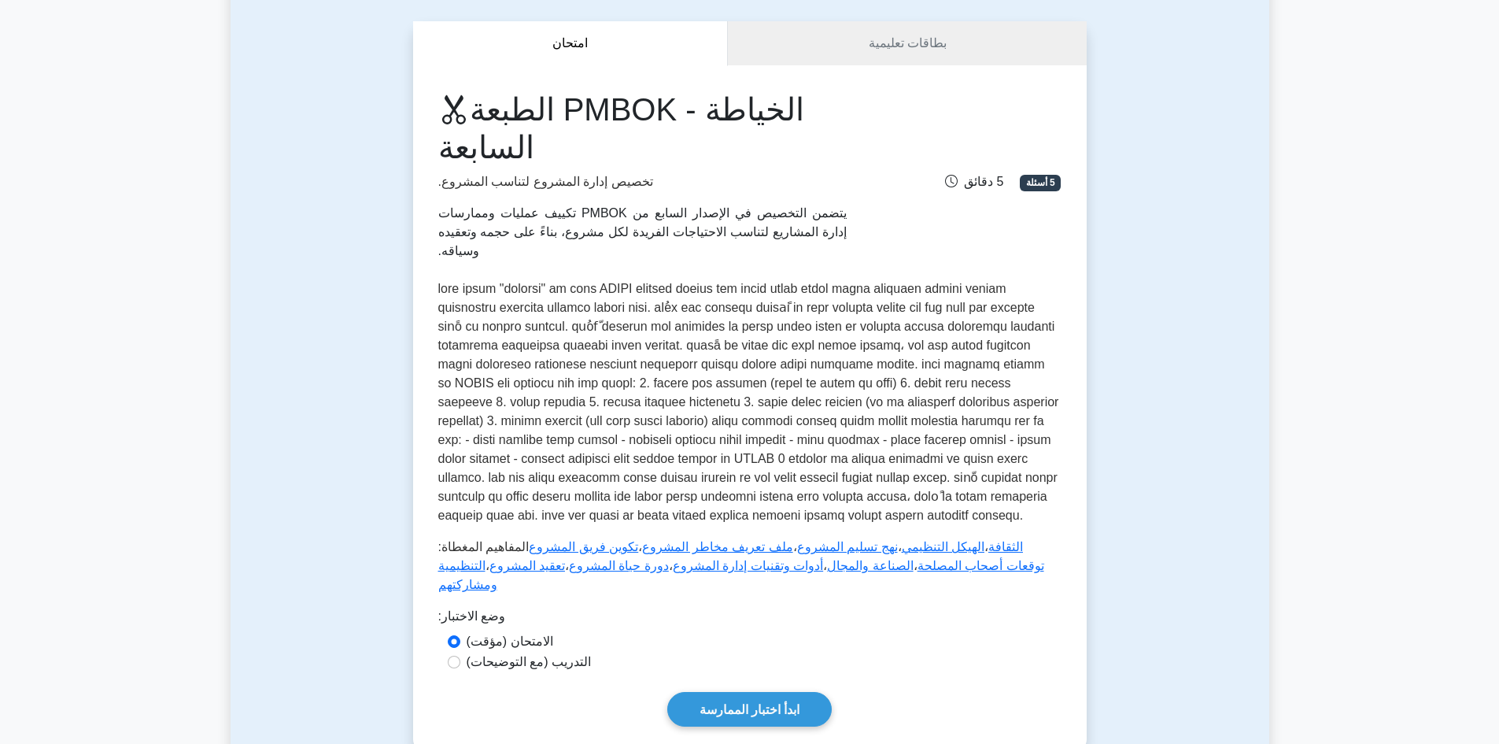
scroll to position [157, 0]
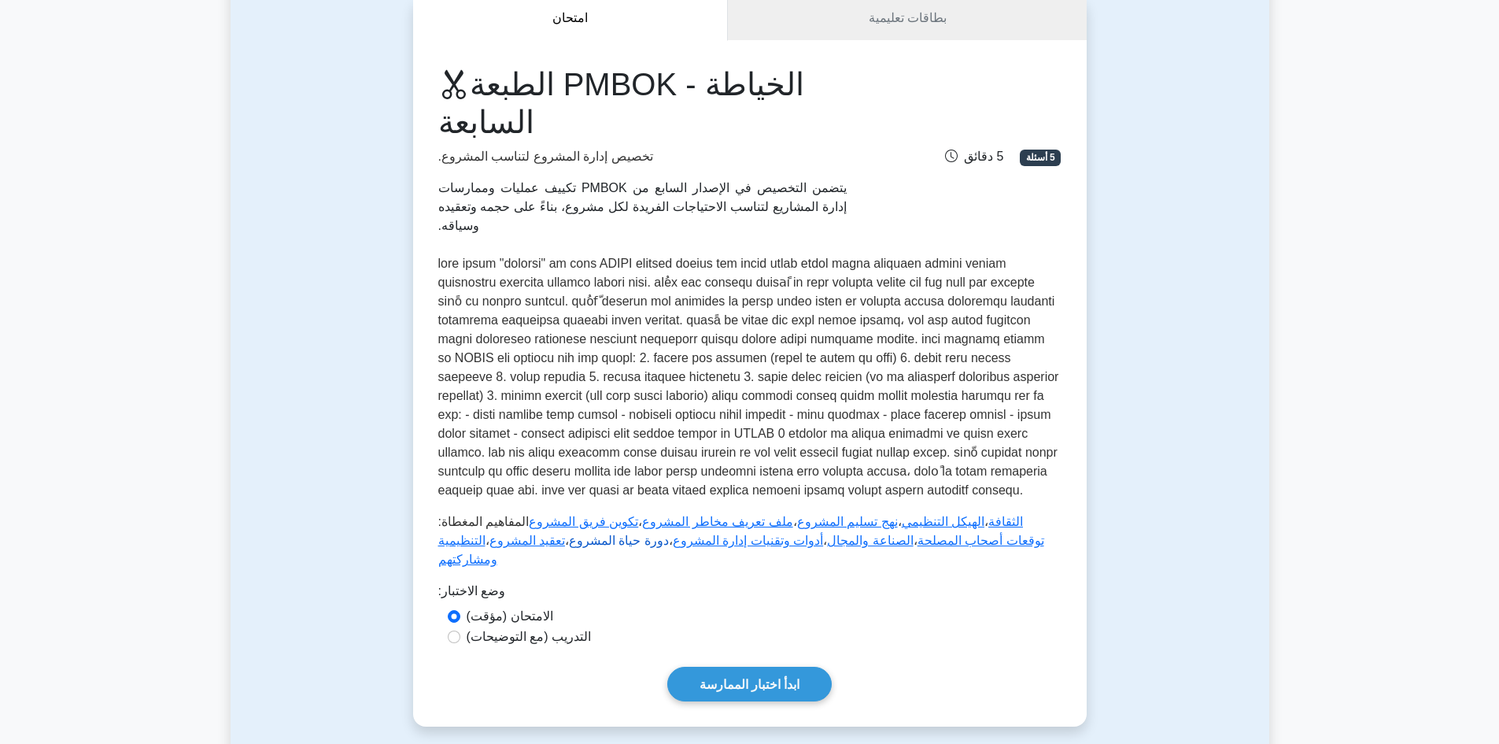
click at [575, 534] on font "دورة حياة المشروع" at bounding box center [619, 540] width 100 height 13
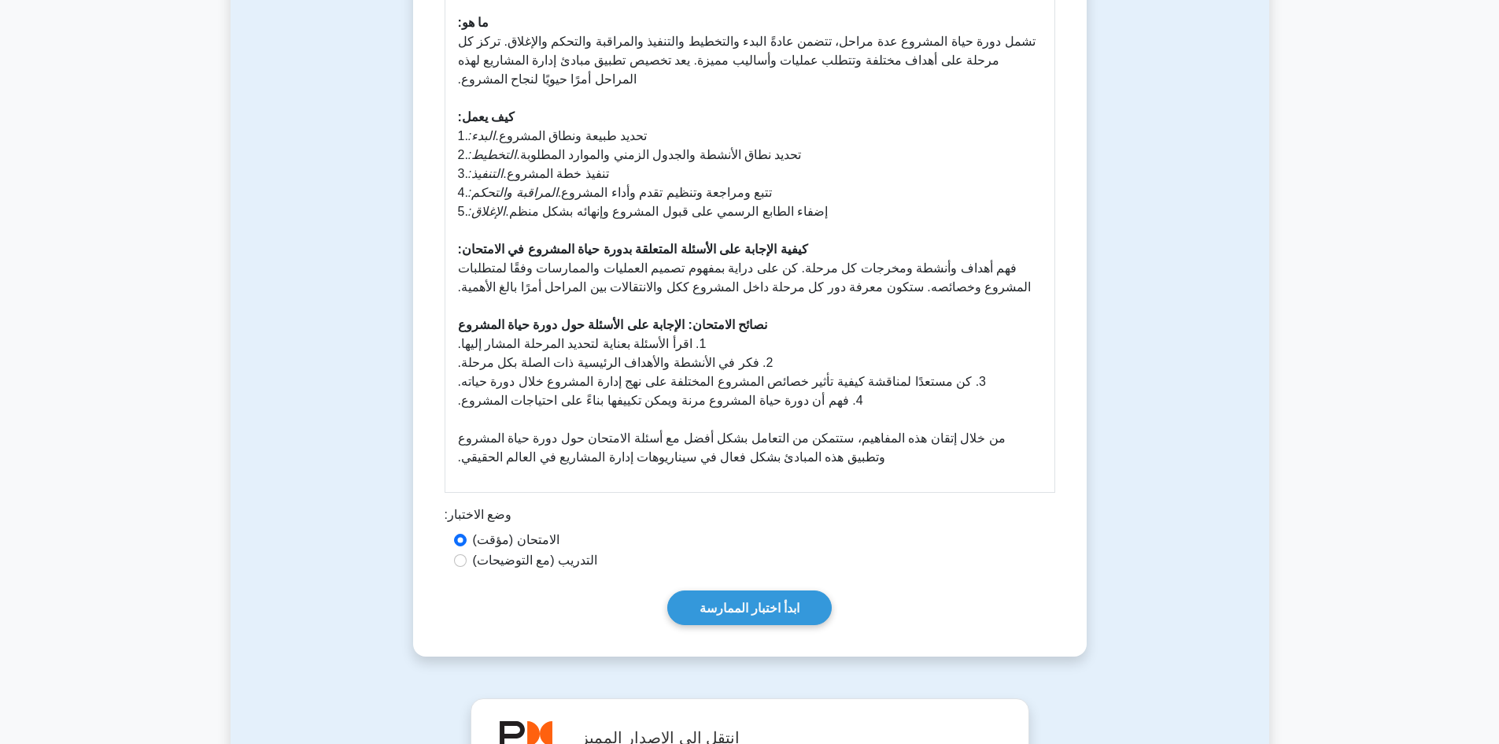
scroll to position [630, 0]
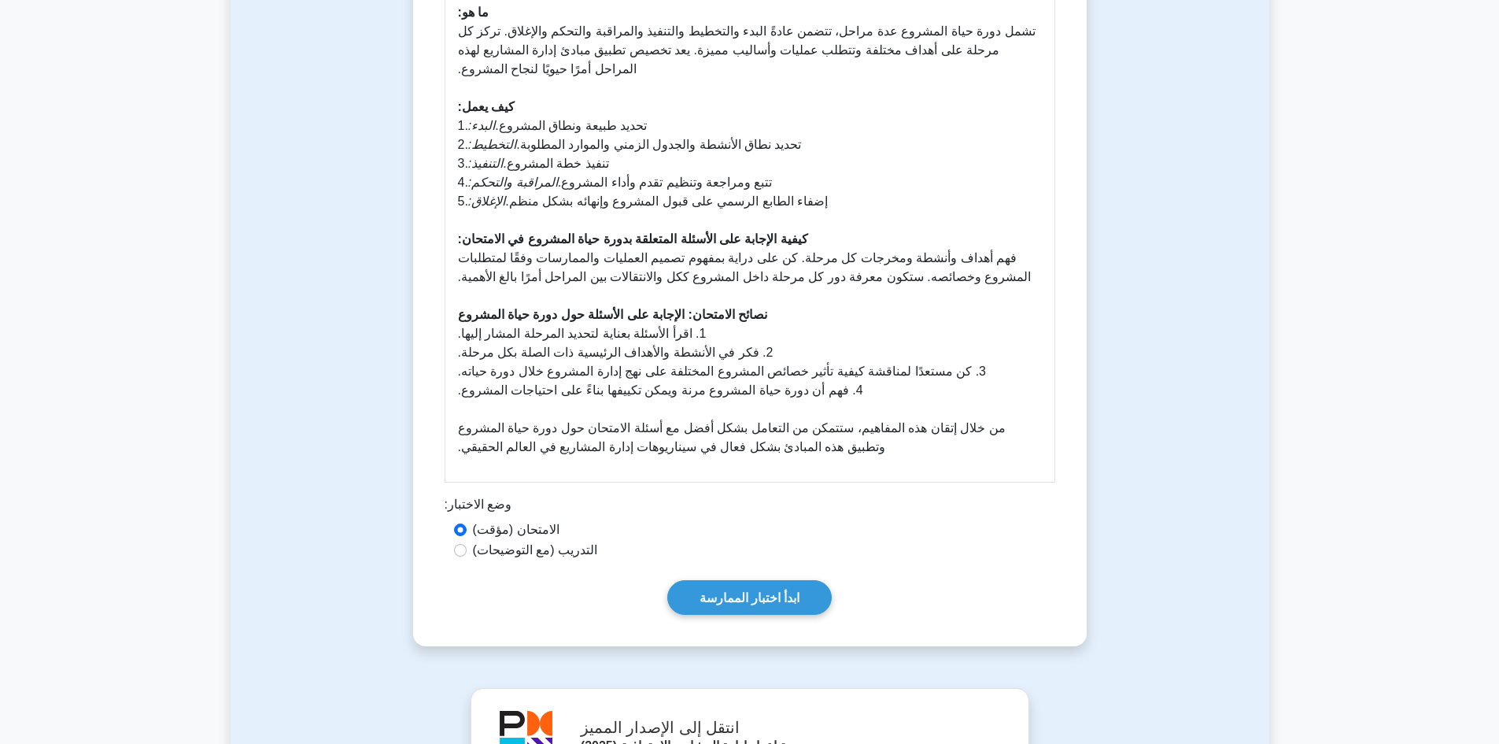
click at [782, 557] on div "دورة حياة المشروع 5 دقائق 5 أسئلة دليل دورة حياة المشروع: PMBOK الإصدار السابع …" at bounding box center [749, 84] width 661 height 1109
click at [762, 590] on font "ابدأ اختبار الممارسة" at bounding box center [750, 596] width 101 height 13
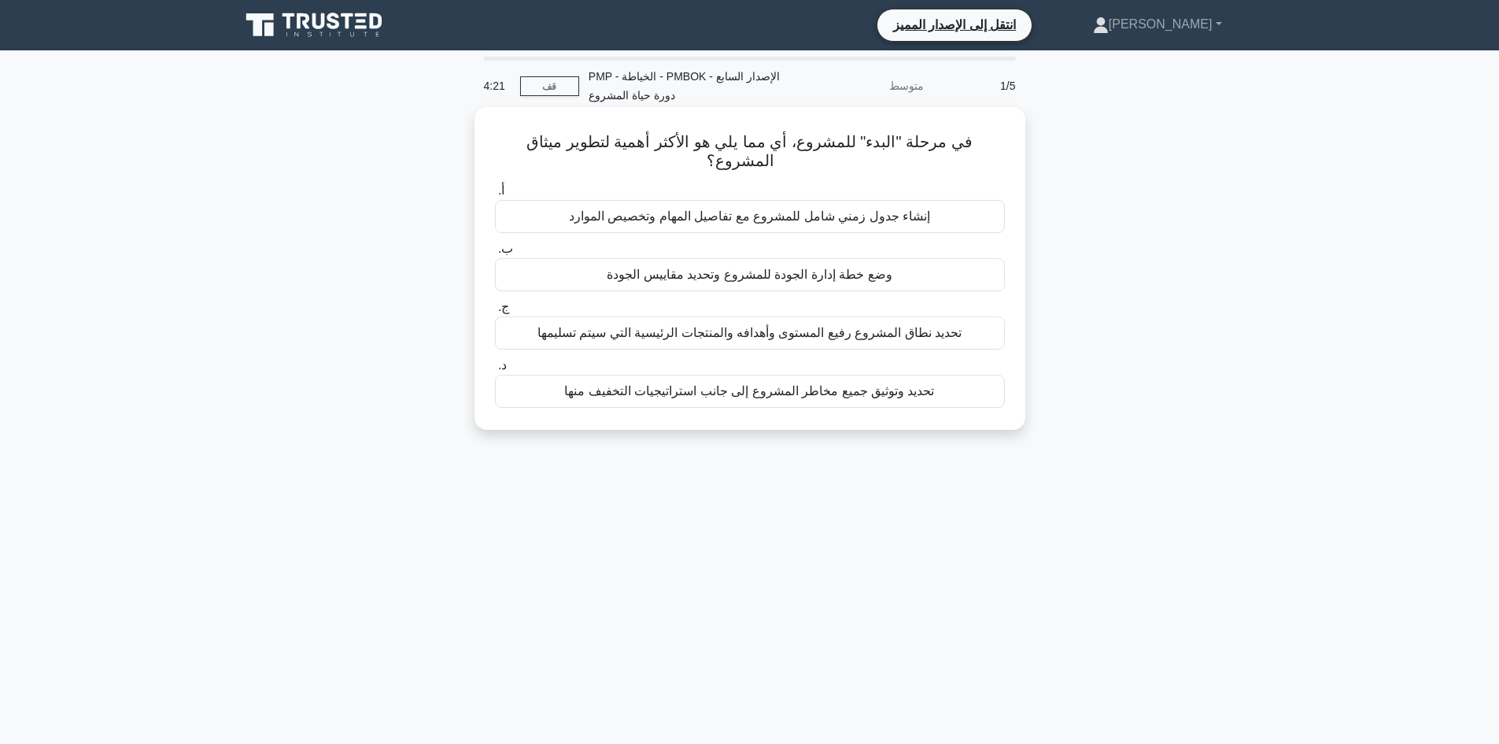
click at [810, 337] on font "تحديد نطاق المشروع رفيع المستوى وأهدافه والمنتجات الرئيسية التي سيتم تسليمها" at bounding box center [750, 332] width 424 height 13
click at [495, 312] on input "ج. تحديد نطاق المشروع رفيع المستوى وأهدافه والمنتجات الرئيسية التي سيتم تسليمها" at bounding box center [495, 307] width 0 height 10
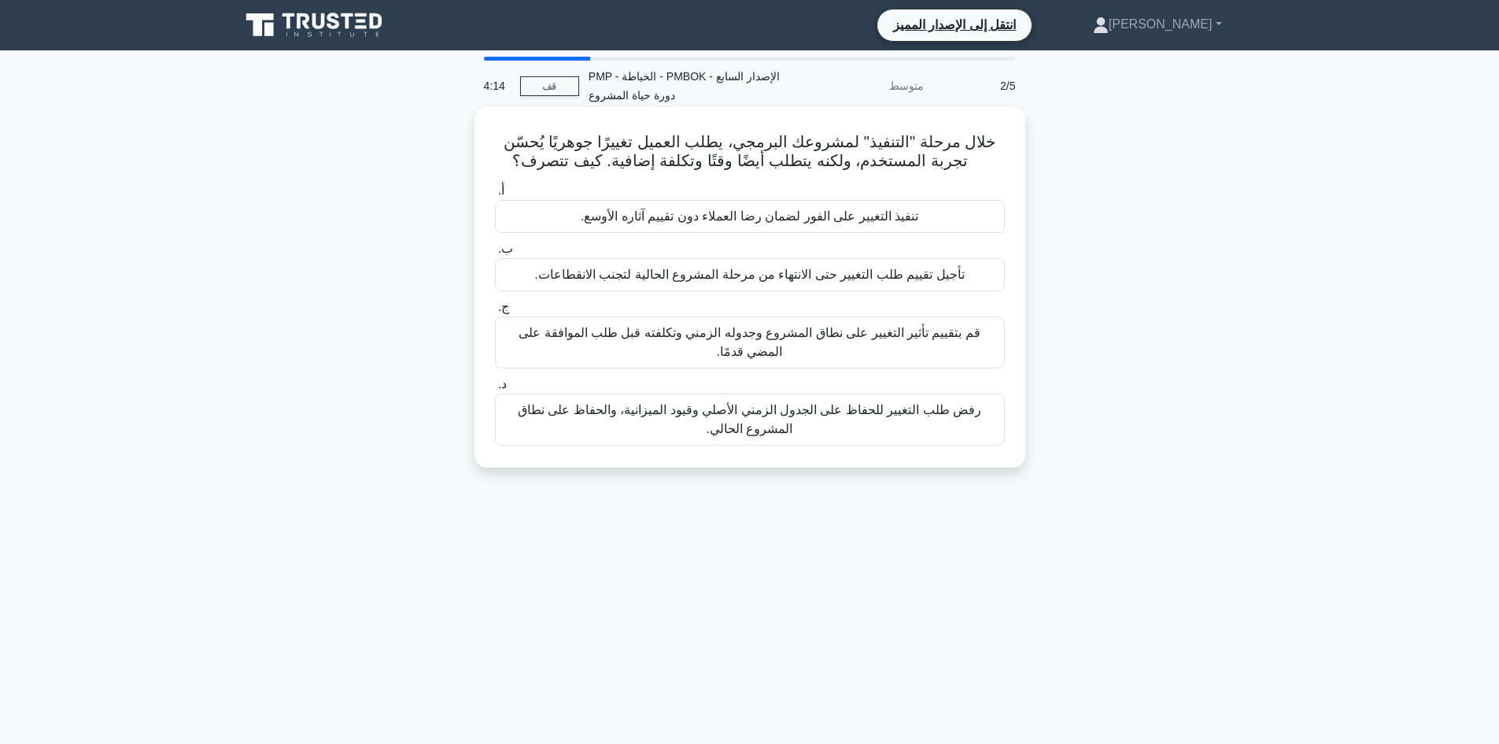
click at [882, 334] on font "قم بتقييم تأثير التغيير على نطاق المشروع وجدوله الزمني وتكلفته قبل طلب الموافقة…" at bounding box center [750, 342] width 462 height 32
click at [495, 312] on input "ج. قم بتقييم تأثير التغيير على نطاق المشروع وجدوله الزمني وتكلفته قبل طلب الموا…" at bounding box center [495, 307] width 0 height 10
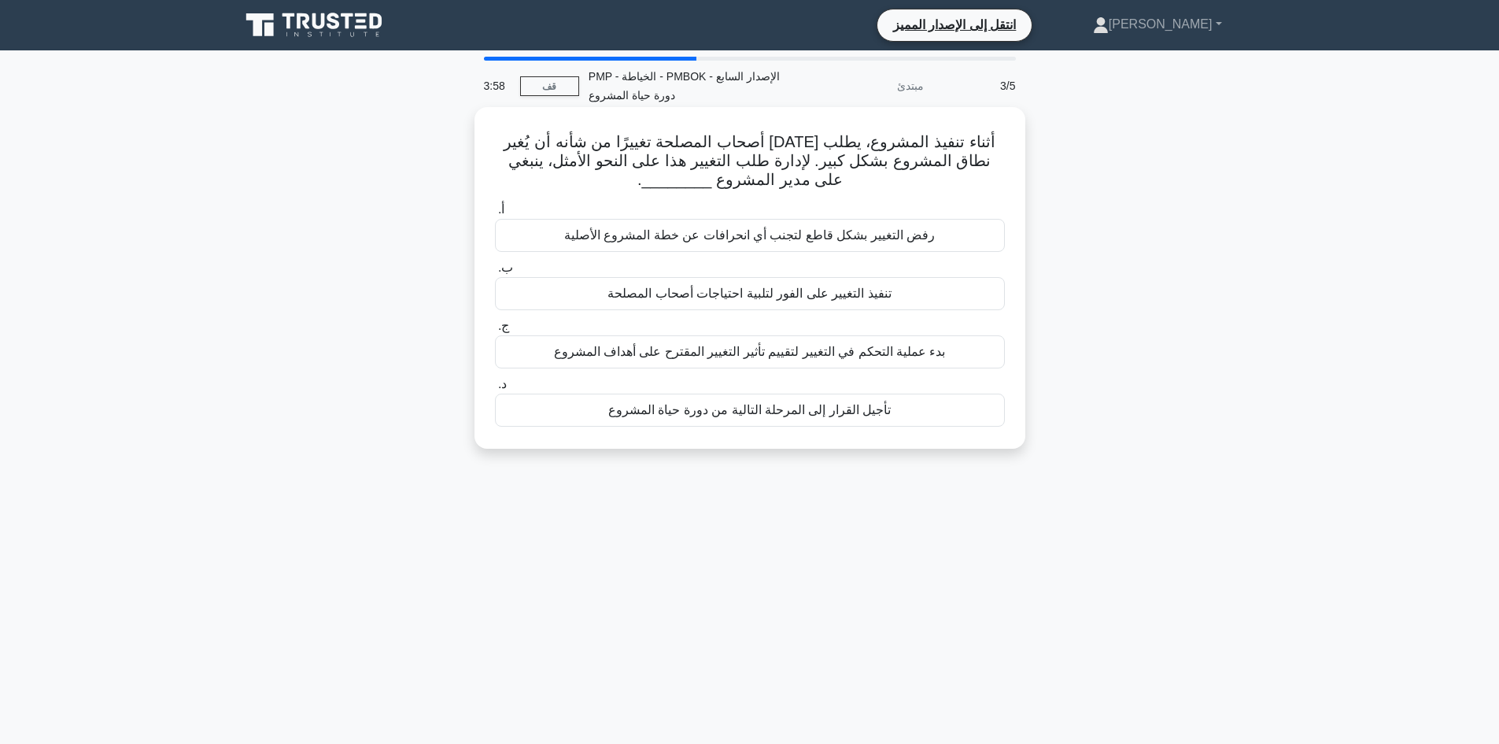
click at [728, 358] on font "بدء عملية التحكم في التغيير لتقييم تأثير التغيير المقترح على أهداف المشروع" at bounding box center [750, 351] width 392 height 13
click at [495, 331] on input "ج. بدء عملية التحكم في التغيير لتقييم تأثير التغيير المقترح على أهداف المشروع" at bounding box center [495, 326] width 0 height 10
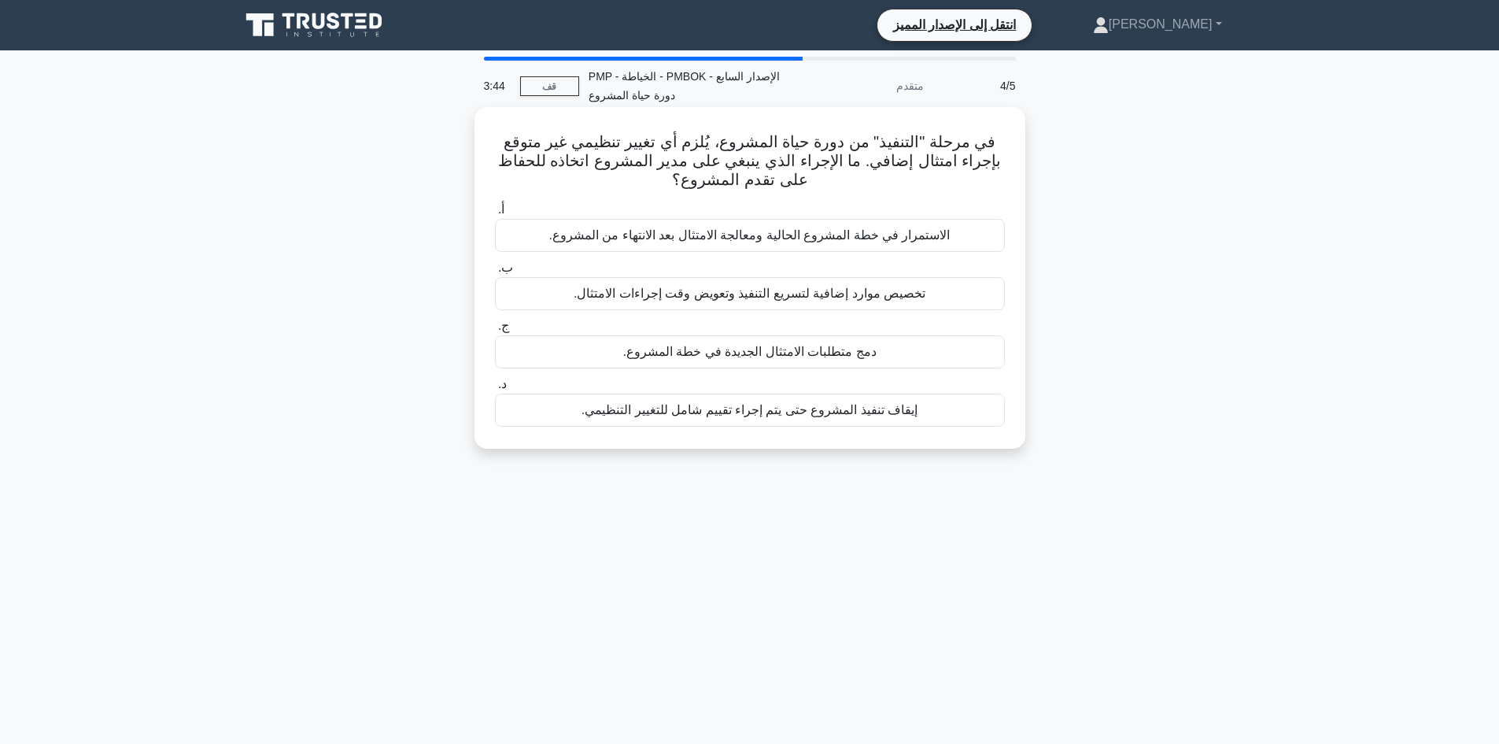
click at [745, 305] on div "تخصيص موارد إضافية لتسريع التنفيذ وتعويض وقت إجراءات الامتثال." at bounding box center [750, 293] width 510 height 33
click at [495, 273] on input "ب. تخصيص موارد إضافية لتسريع التنفيذ وتعويض وقت إجراءات الامتثال." at bounding box center [495, 268] width 0 height 10
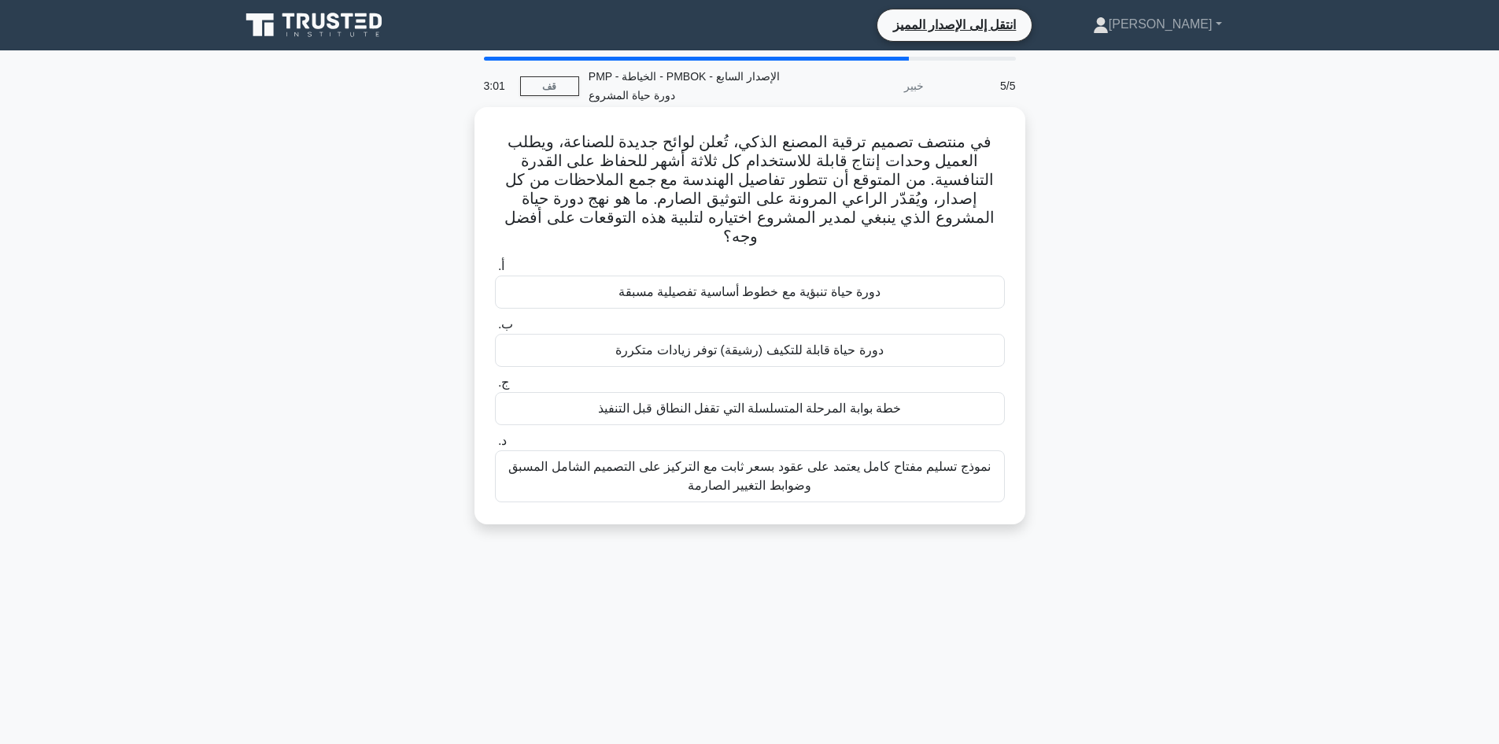
click at [768, 343] on font "دورة حياة قابلة للتكيف (رشيقة) توفر زيادات متكررة" at bounding box center [749, 349] width 268 height 13
click at [495, 324] on input "ب. دورة حياة قابلة للتكيف (رشيقة) توفر زيادات متكررة" at bounding box center [495, 325] width 0 height 10
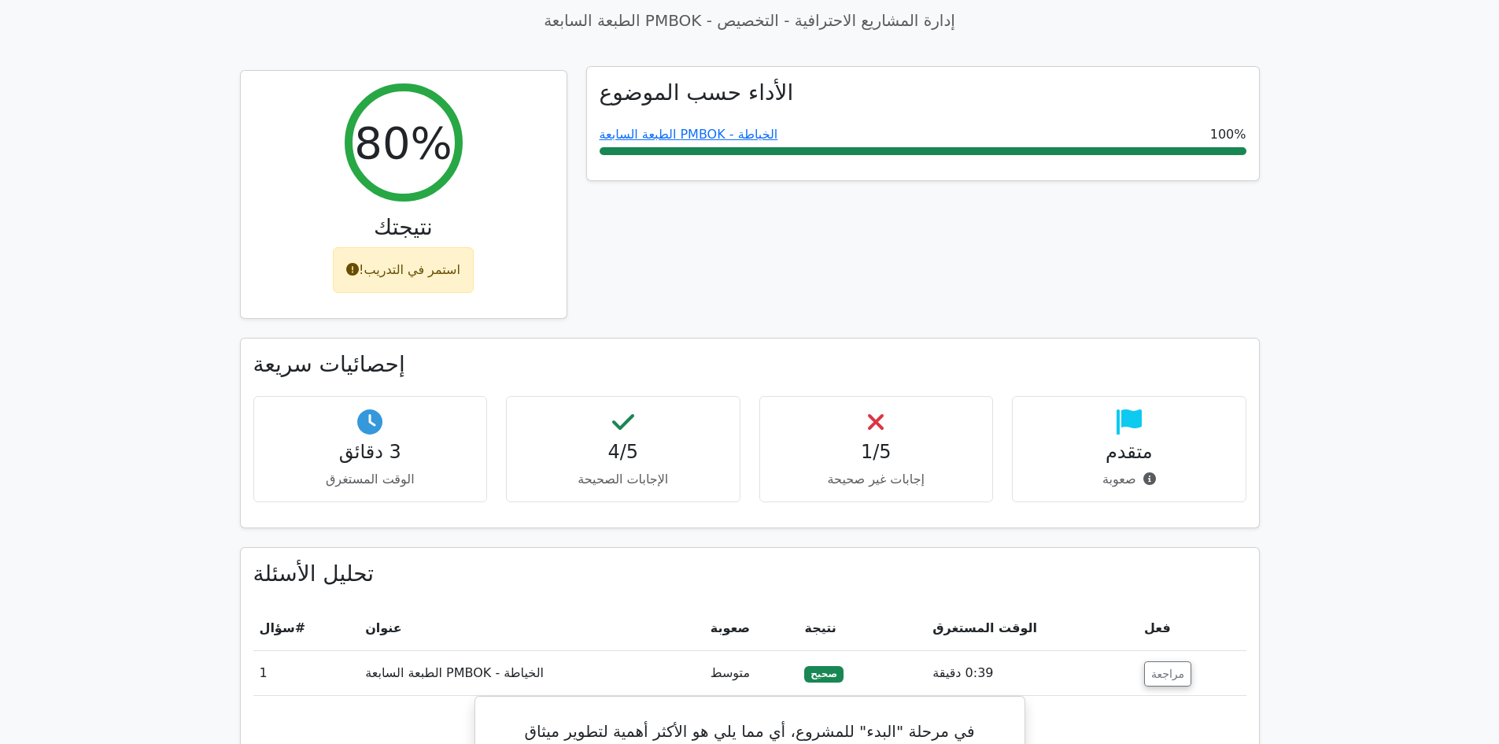
scroll to position [630, 0]
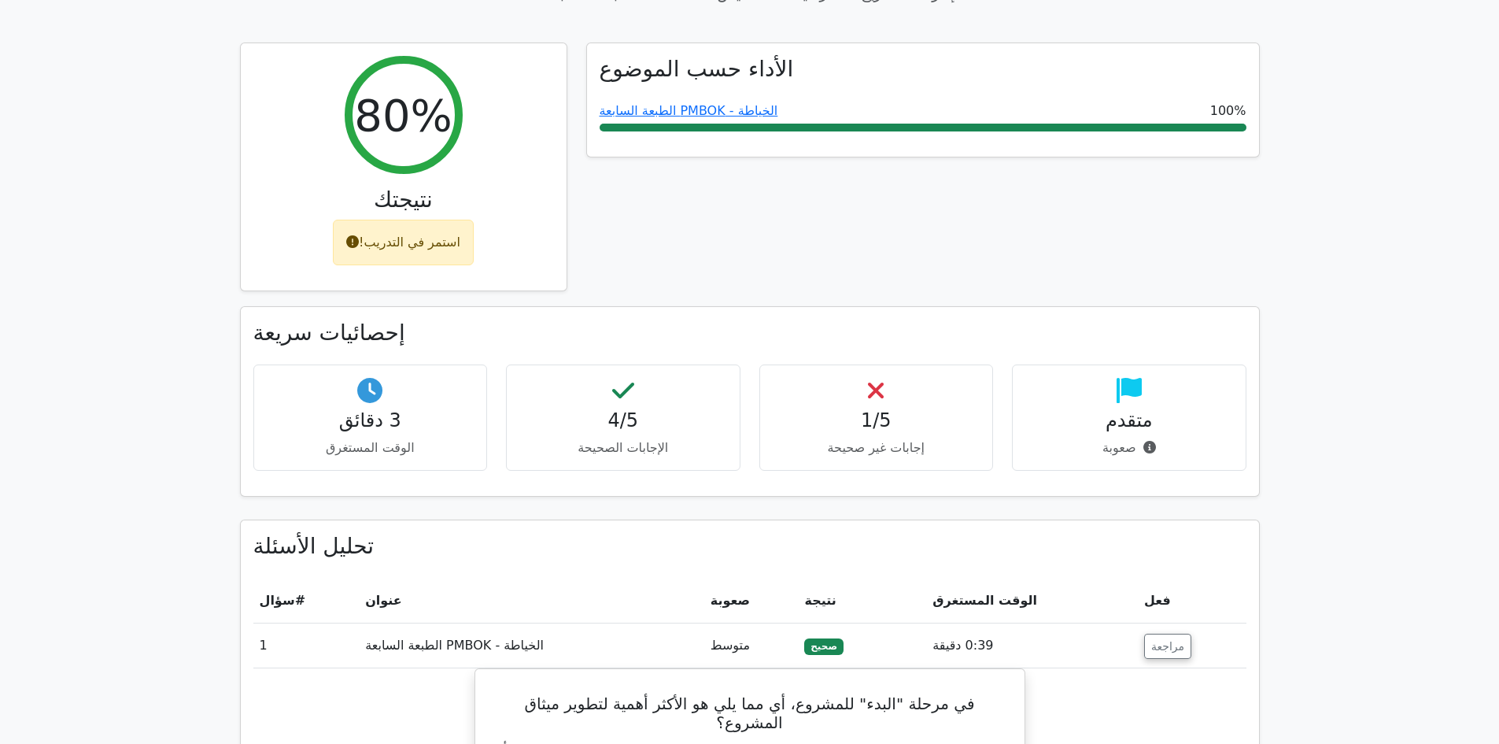
click at [1123, 418] on div "متقدم صعوبة" at bounding box center [1129, 417] width 235 height 106
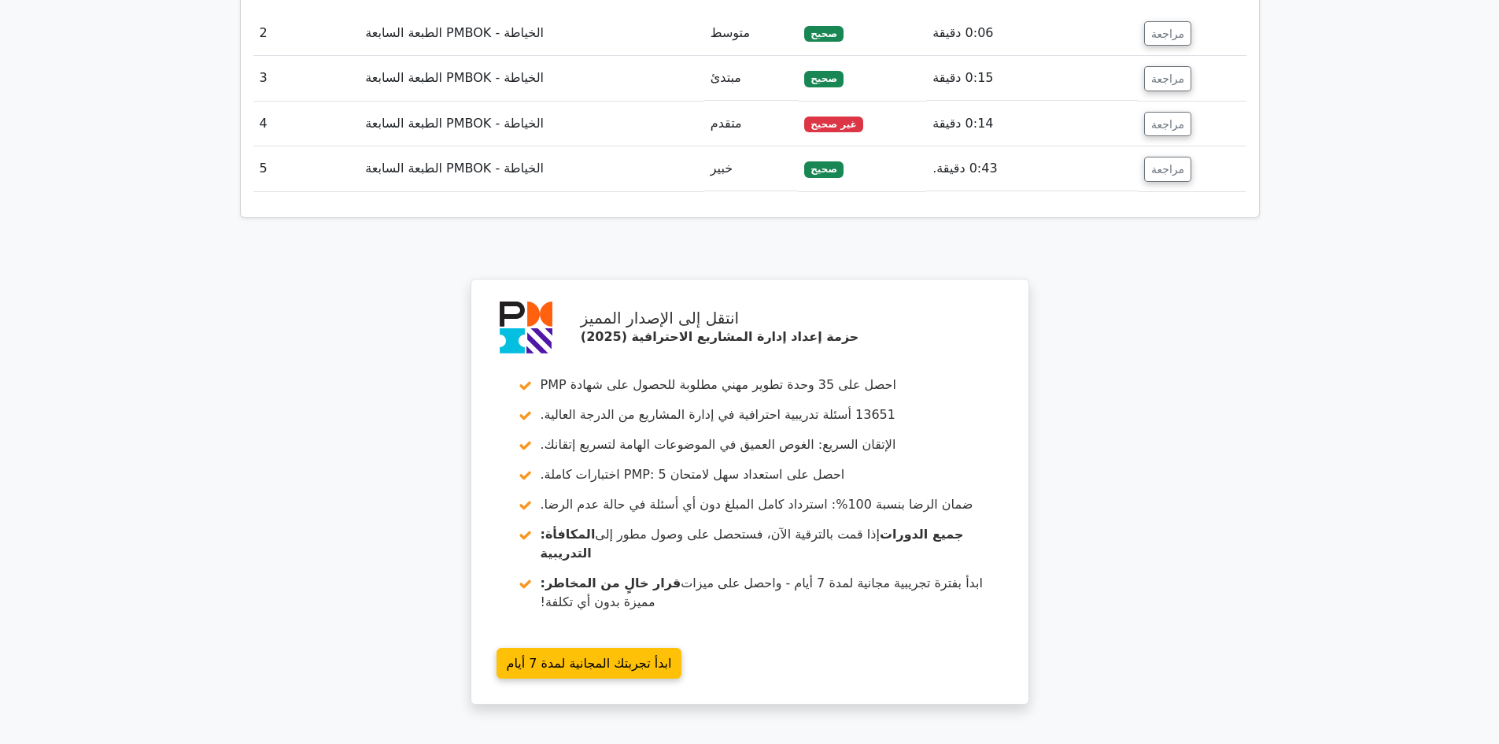
scroll to position [2204, 0]
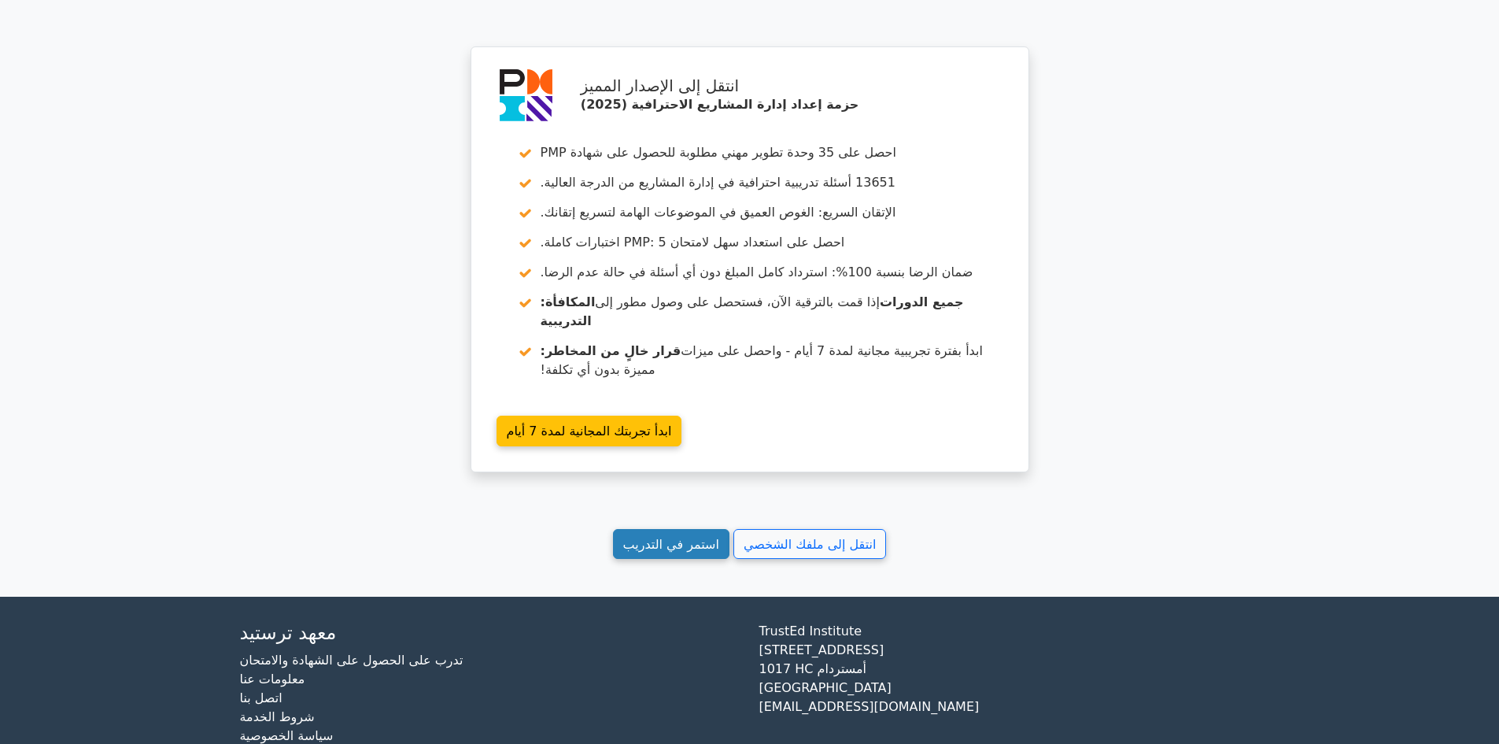
click at [697, 536] on font "استمر في التدريب" at bounding box center [671, 543] width 96 height 15
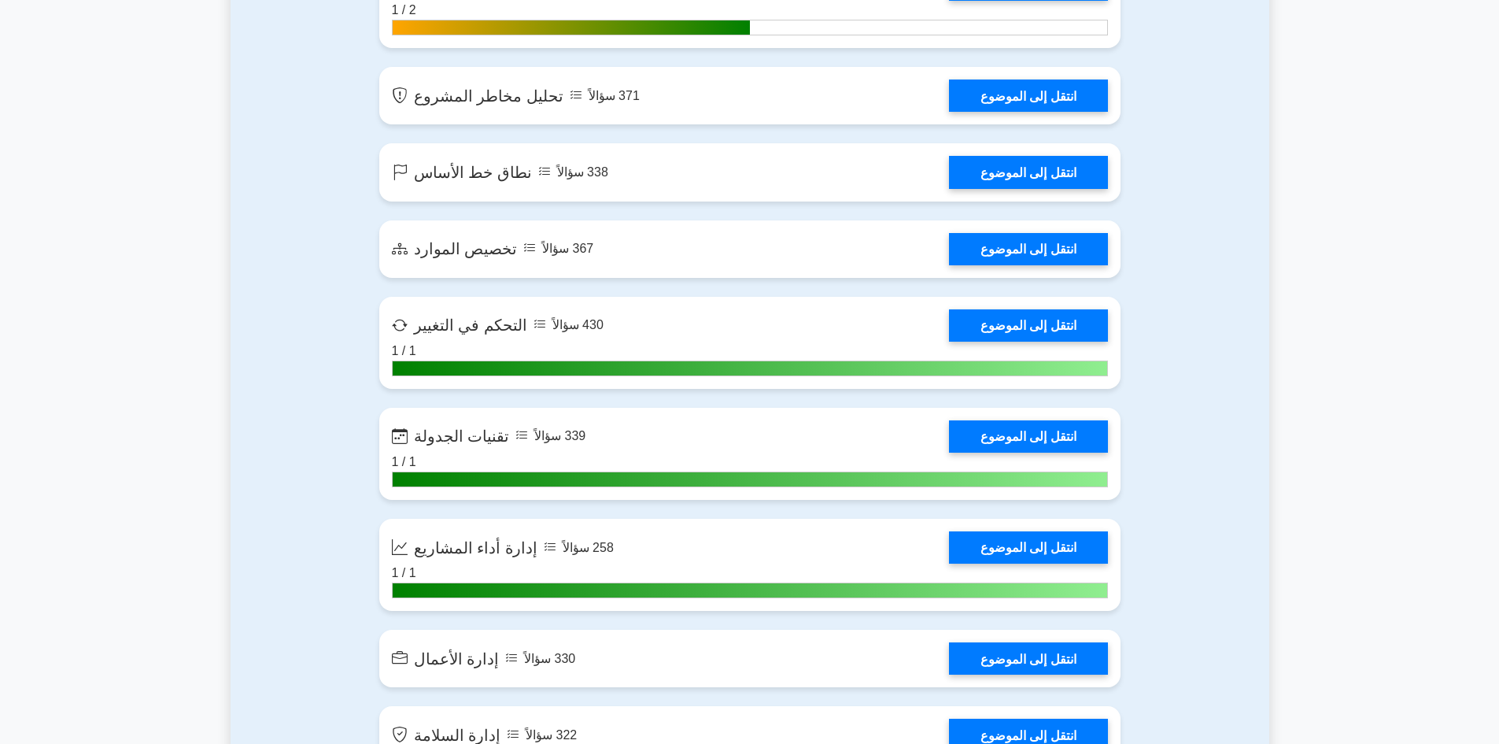
scroll to position [3069, 0]
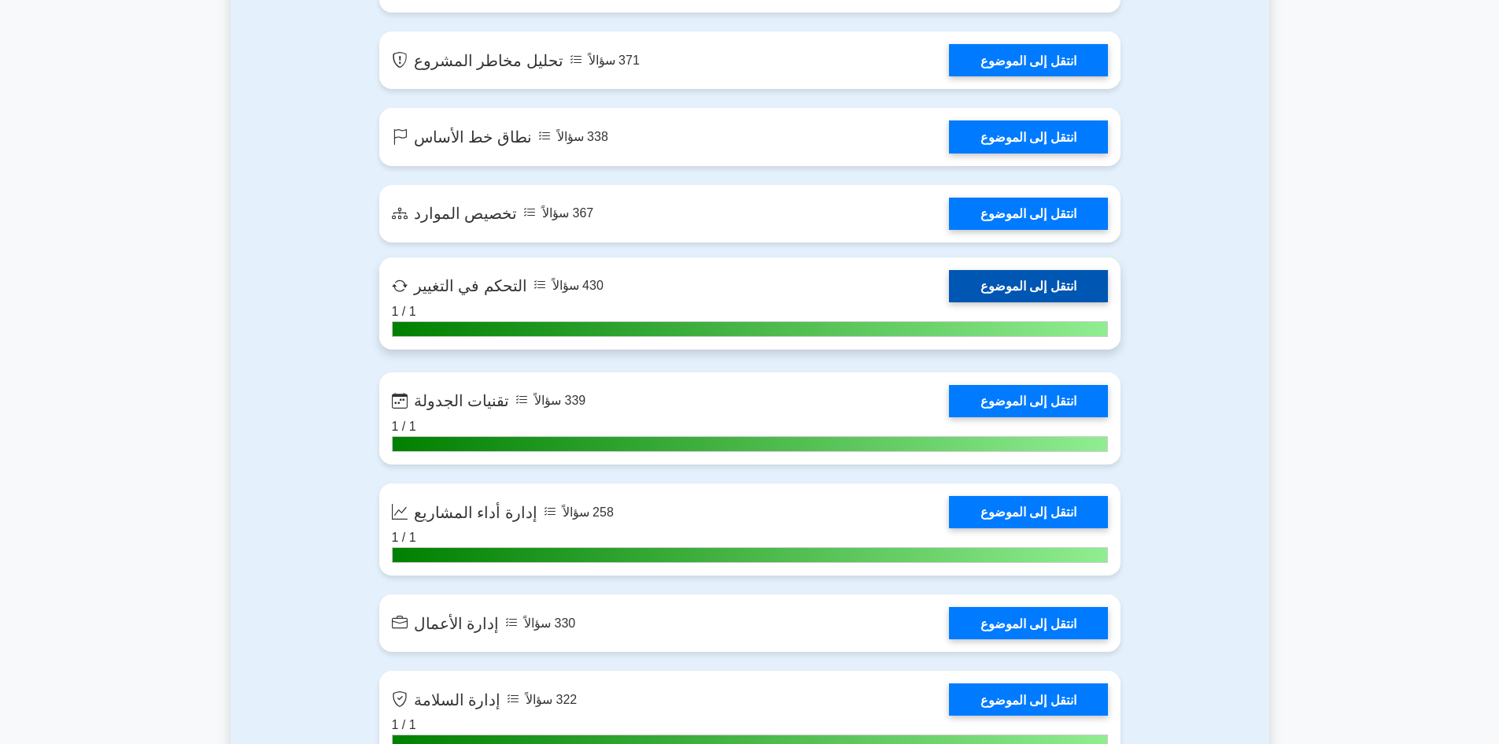
click at [997, 286] on link "انتقل إلى الموضوع" at bounding box center [1028, 286] width 159 height 32
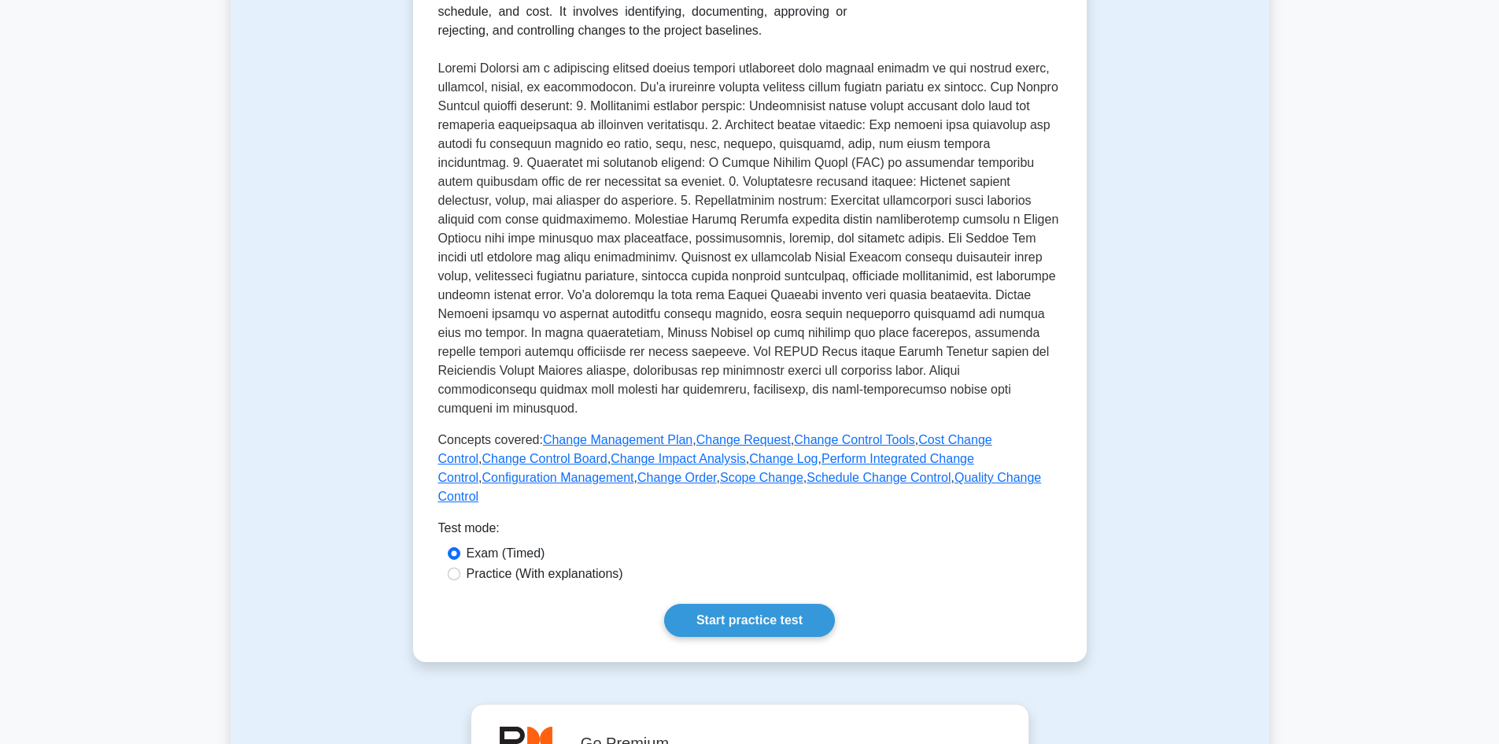
scroll to position [708, 0]
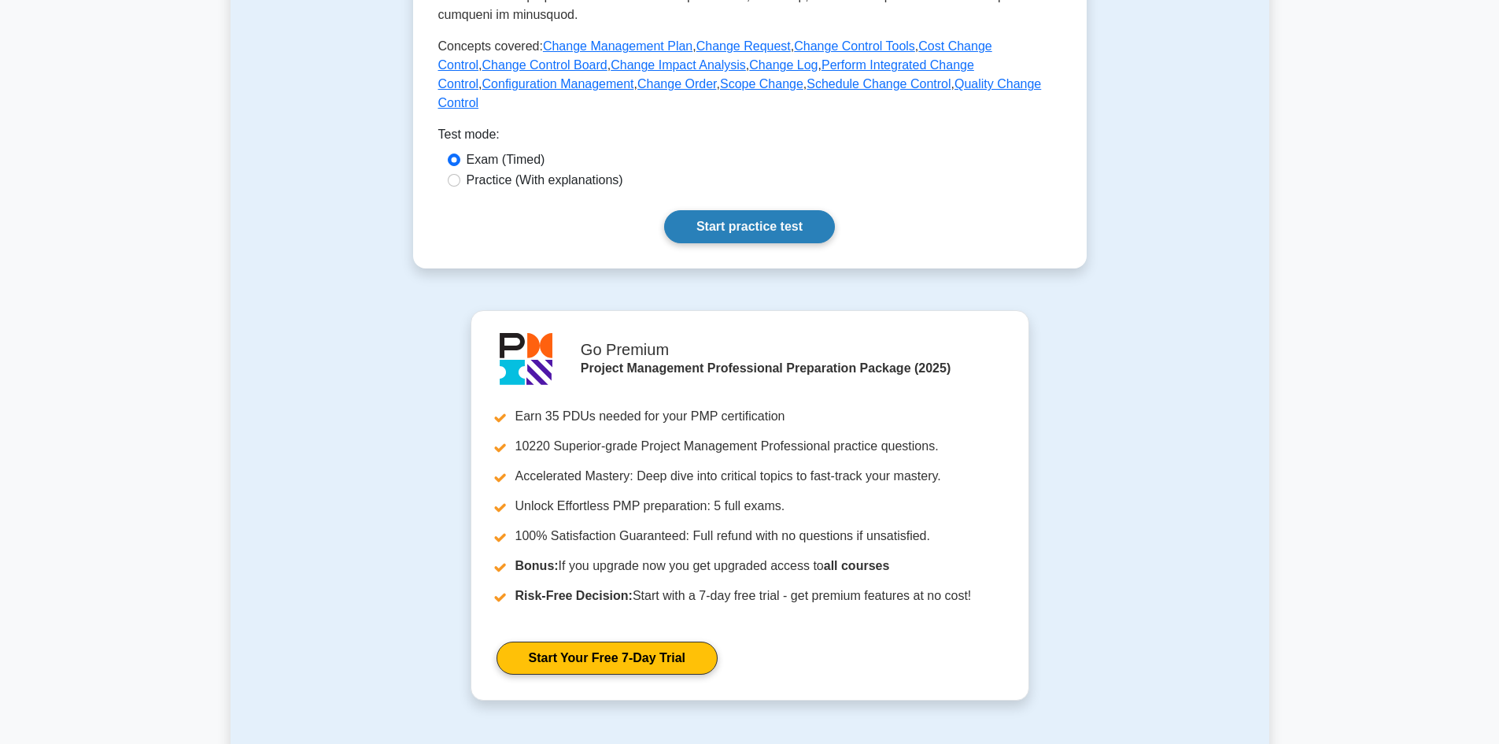
click at [724, 210] on link "Start practice test" at bounding box center [749, 226] width 171 height 33
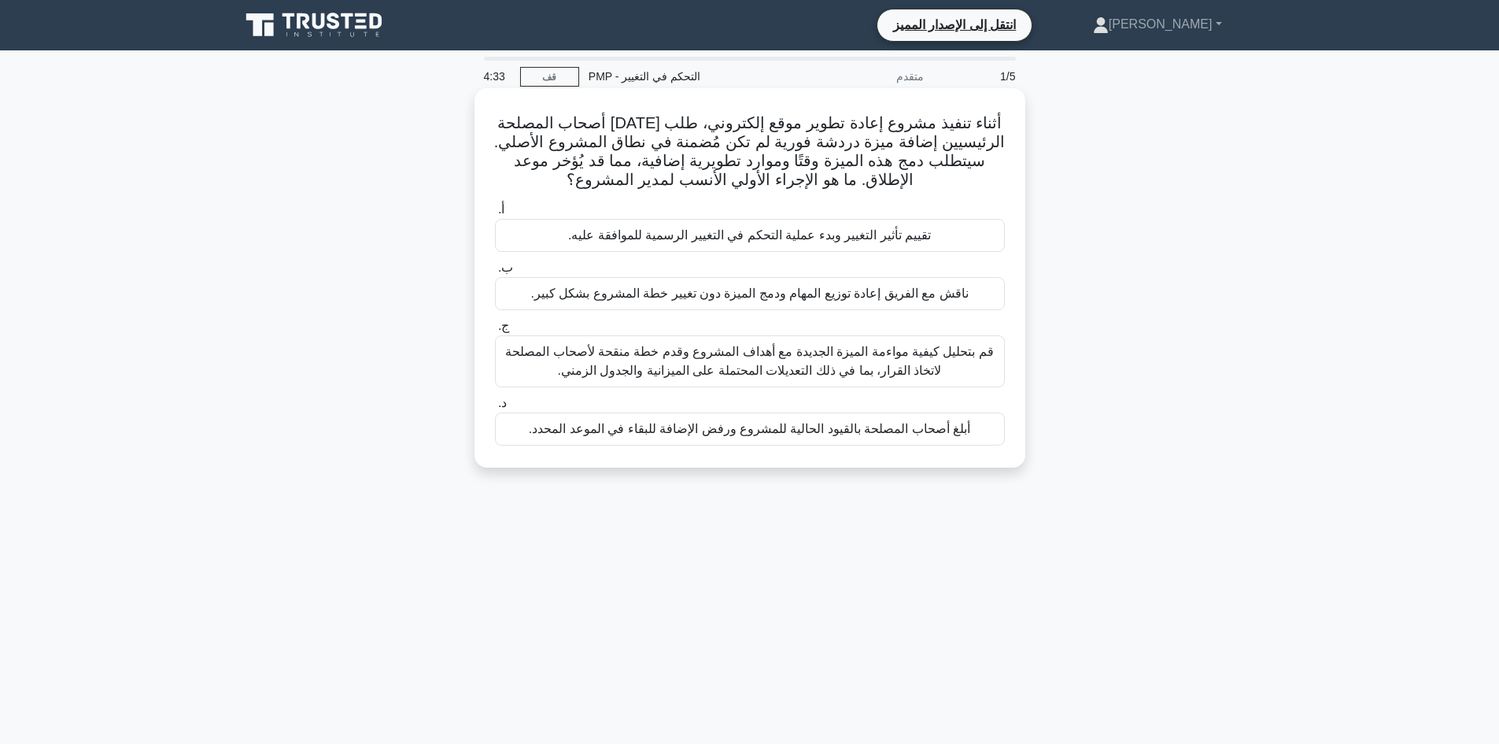
click at [746, 235] on font "تقييم تأثير التغيير وبدء عملية التحكم في التغيير الرسمية للموافقة عليه." at bounding box center [749, 234] width 363 height 13
click at [495, 215] on input "أ. تقييم تأثير التغيير وبدء عملية التحكم في التغيير الرسمية للموافقة عليه." at bounding box center [495, 210] width 0 height 10
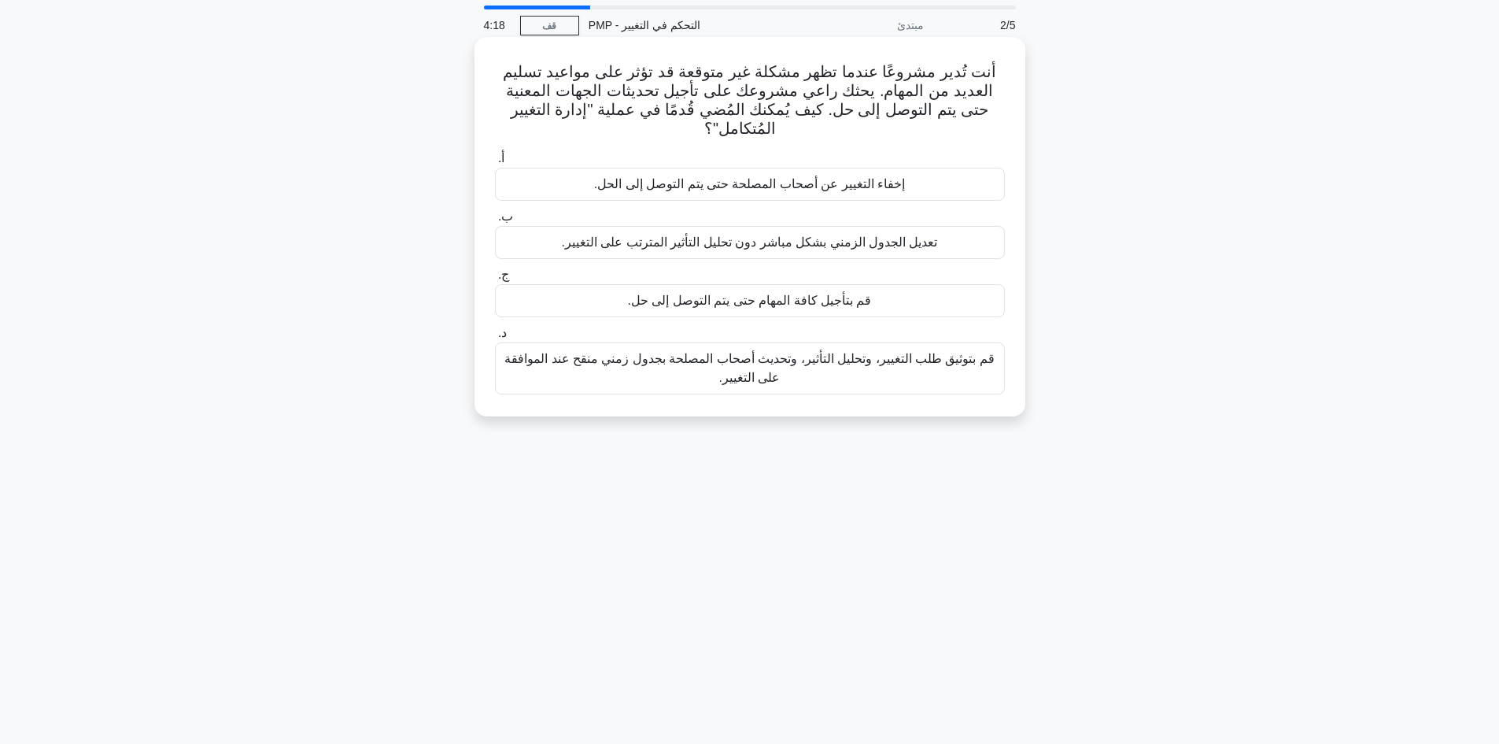
scroll to position [79, 0]
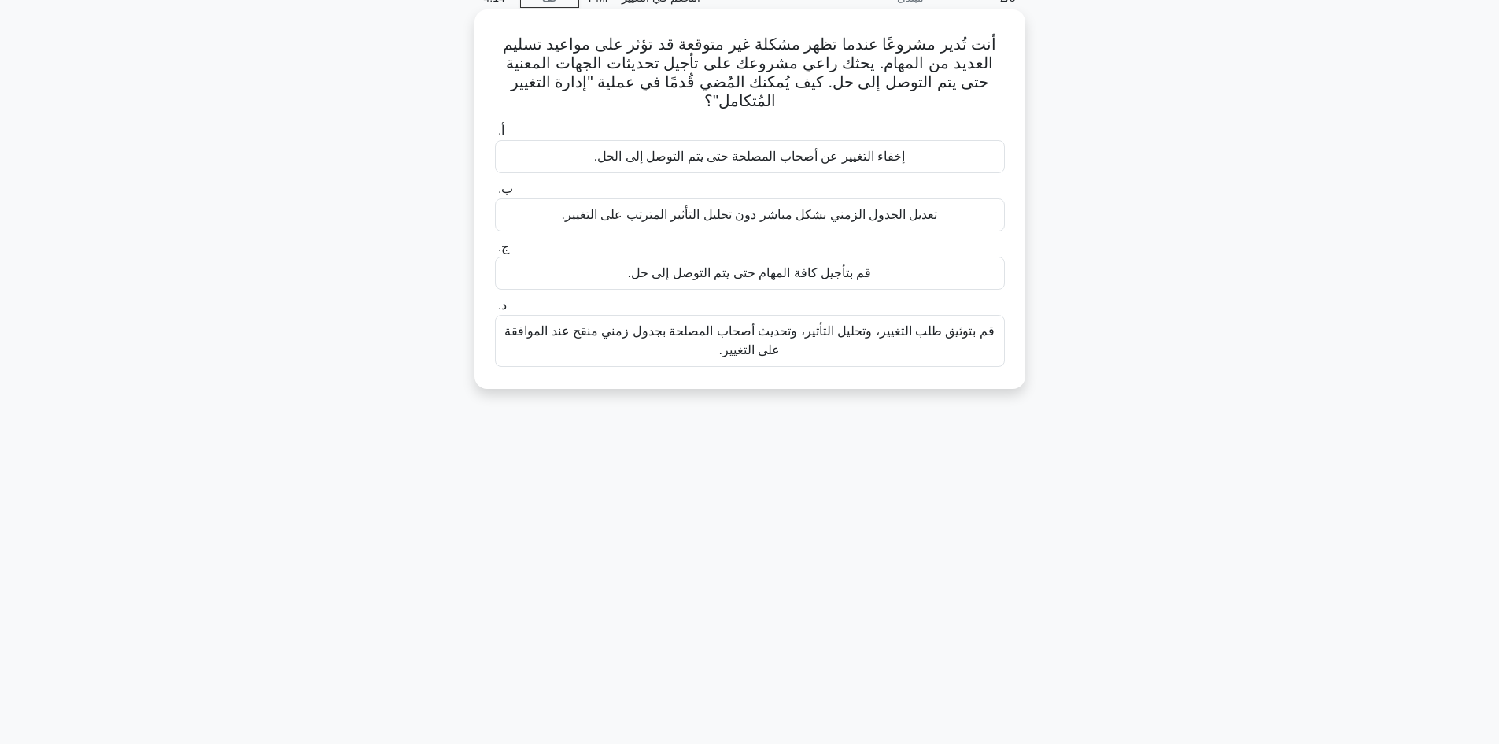
click at [746, 338] on font "قم بتوثيق طلب التغيير، وتحليل التأثير، وتحديث أصحاب المصلحة بجدول زمني منقح عند…" at bounding box center [749, 340] width 490 height 32
click at [495, 311] on input "د. قم بتوثيق طلب التغيير، وتحليل التأثير، وتحديث أصحاب المصلحة بجدول زمني منقح …" at bounding box center [495, 306] width 0 height 10
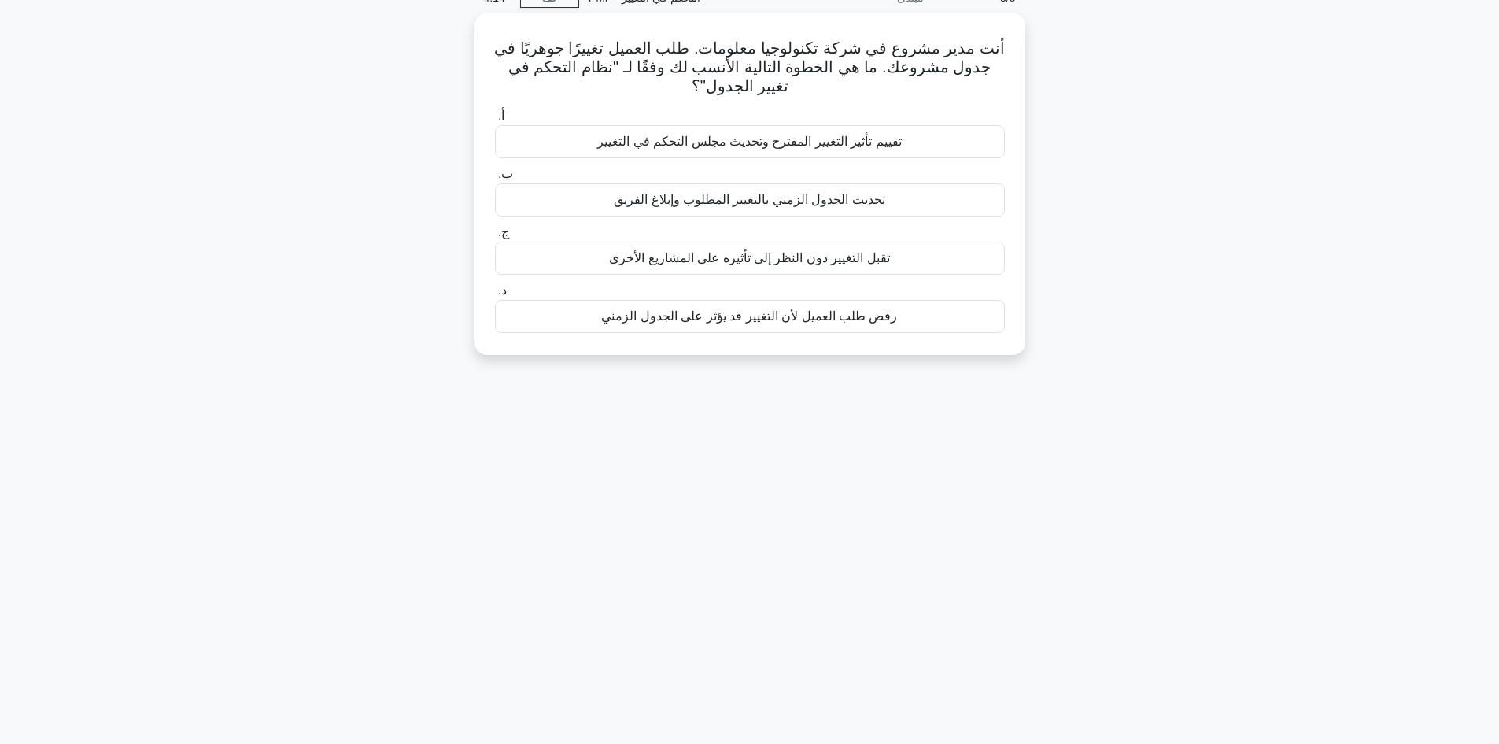
scroll to position [0, 0]
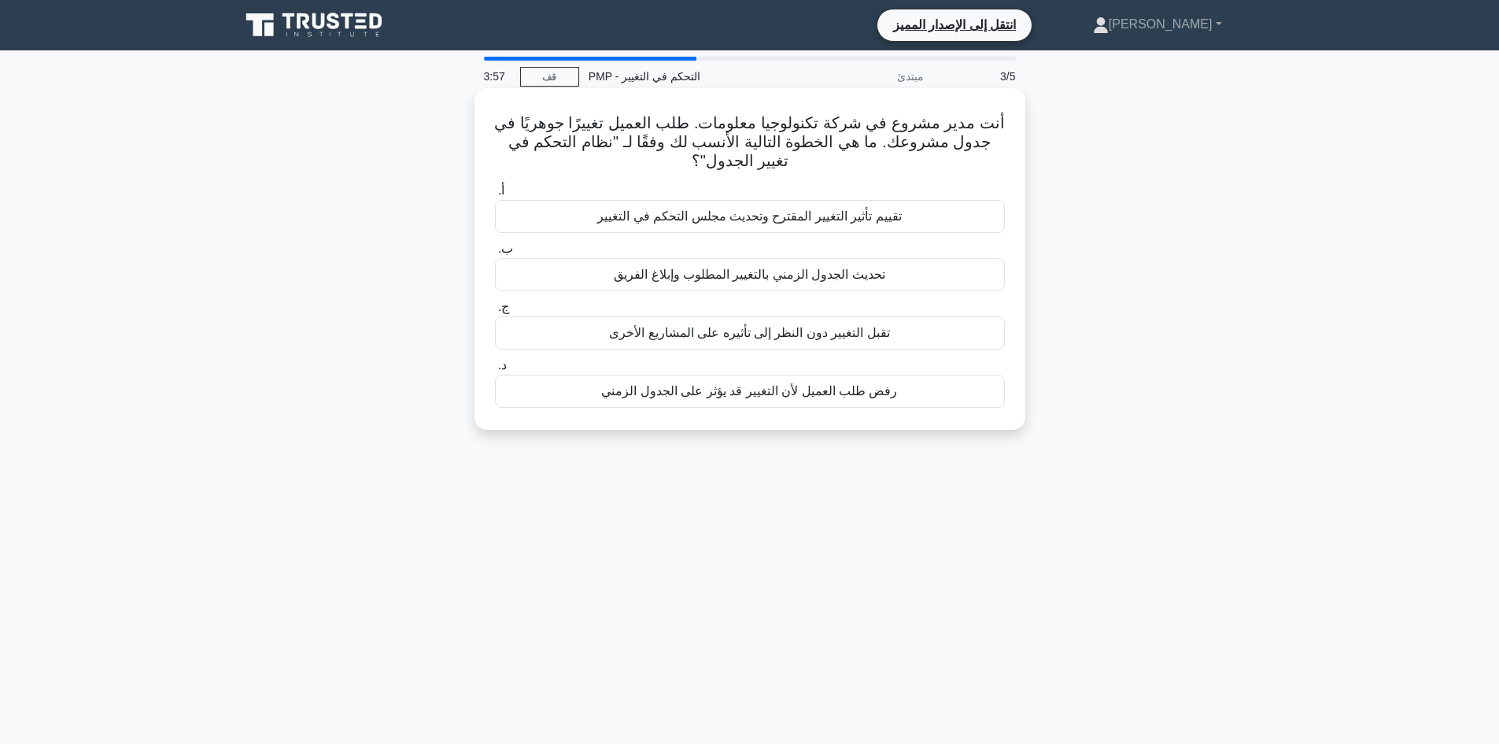
click at [838, 223] on font "تقييم تأثير التغيير المقترح وتحديث مجلس التحكم في التغيير" at bounding box center [749, 215] width 305 height 13
click at [495, 196] on input "أ. تقييم تأثير التغيير المقترح وتحديث مجلس التحكم في التغيير" at bounding box center [495, 191] width 0 height 10
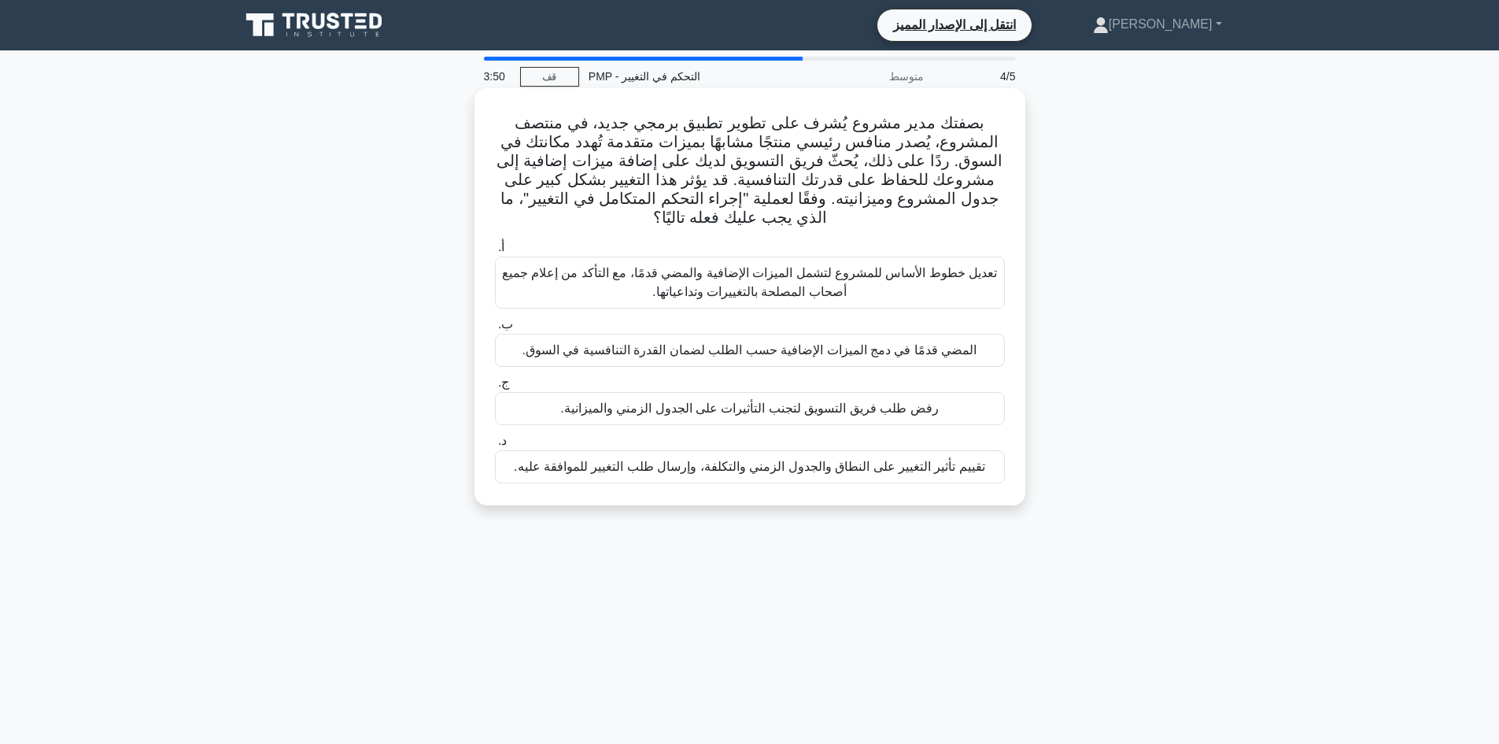
click at [813, 472] on font "تقييم تأثير التغيير على النطاق والجدول الزمني والتكلفة، وإرسال طلب التغيير للمو…" at bounding box center [749, 466] width 471 height 13
click at [495, 446] on input "د. تقييم تأثير التغيير على النطاق والجدول الزمني والتكلفة، وإرسال طلب التغيير ل…" at bounding box center [495, 441] width 0 height 10
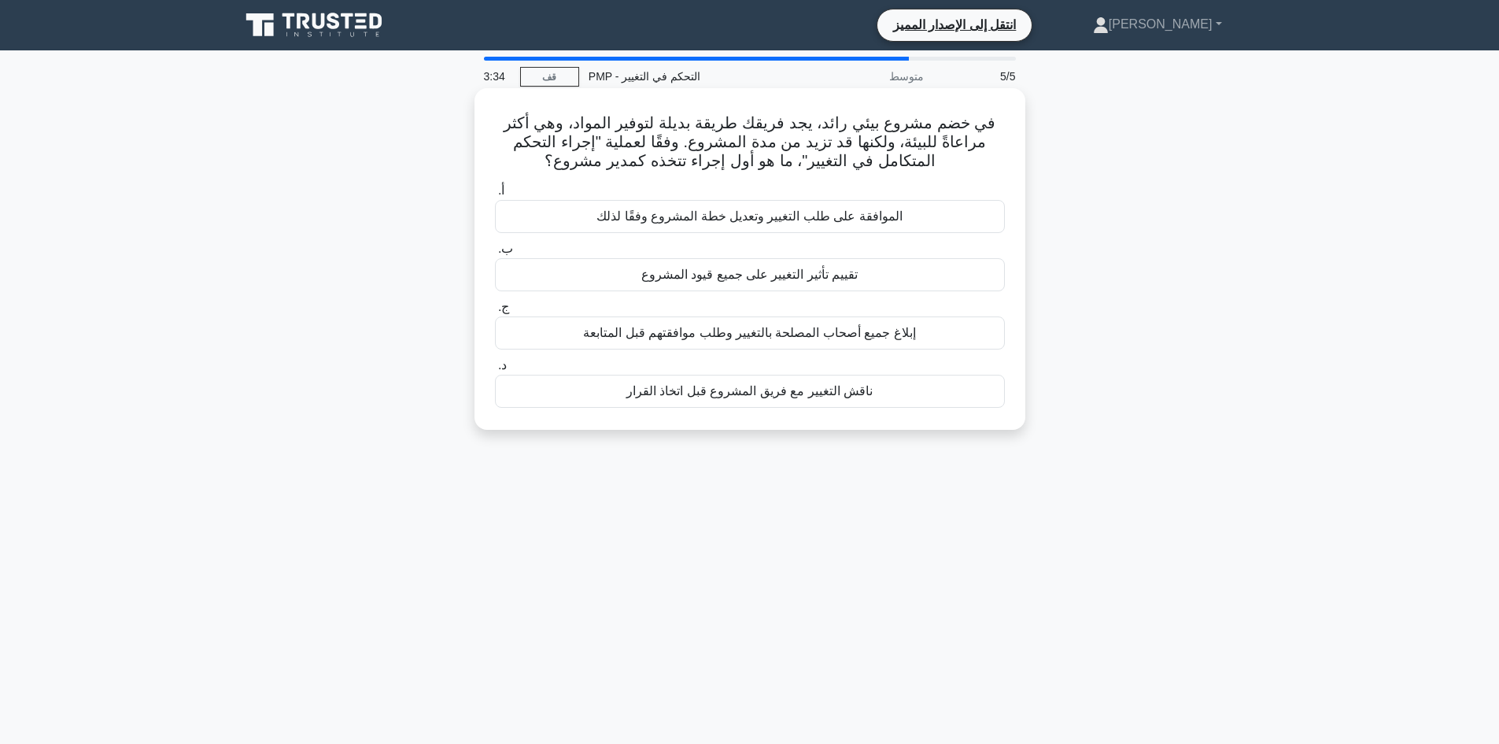
click at [803, 286] on div "تقييم تأثير التغيير على جميع قيود المشروع" at bounding box center [750, 274] width 510 height 33
click at [495, 254] on input "ب. تقييم تأثير التغيير على جميع قيود المشروع" at bounding box center [495, 249] width 0 height 10
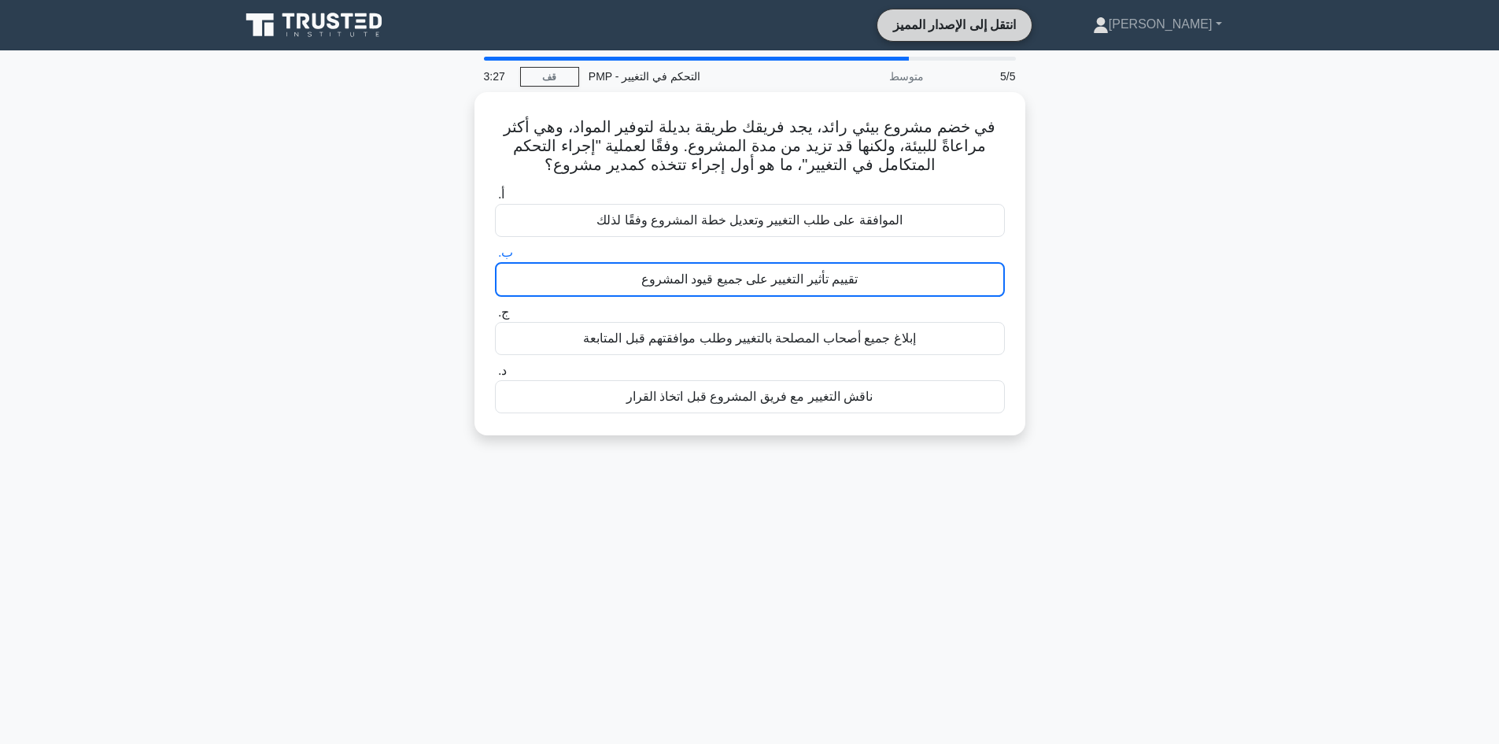
click at [990, 23] on font "انتقل إلى الإصدار المميز" at bounding box center [954, 24] width 123 height 13
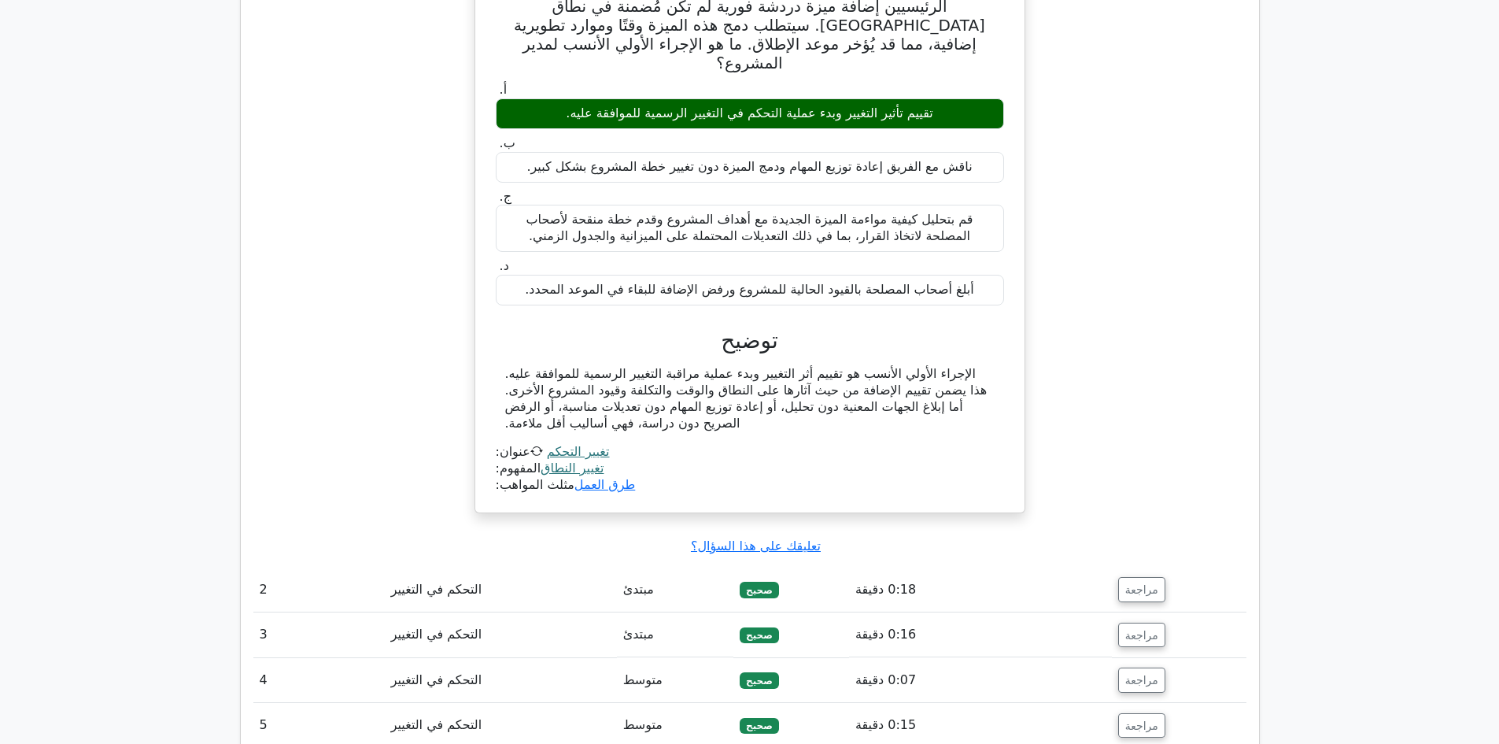
scroll to position [1343, 0]
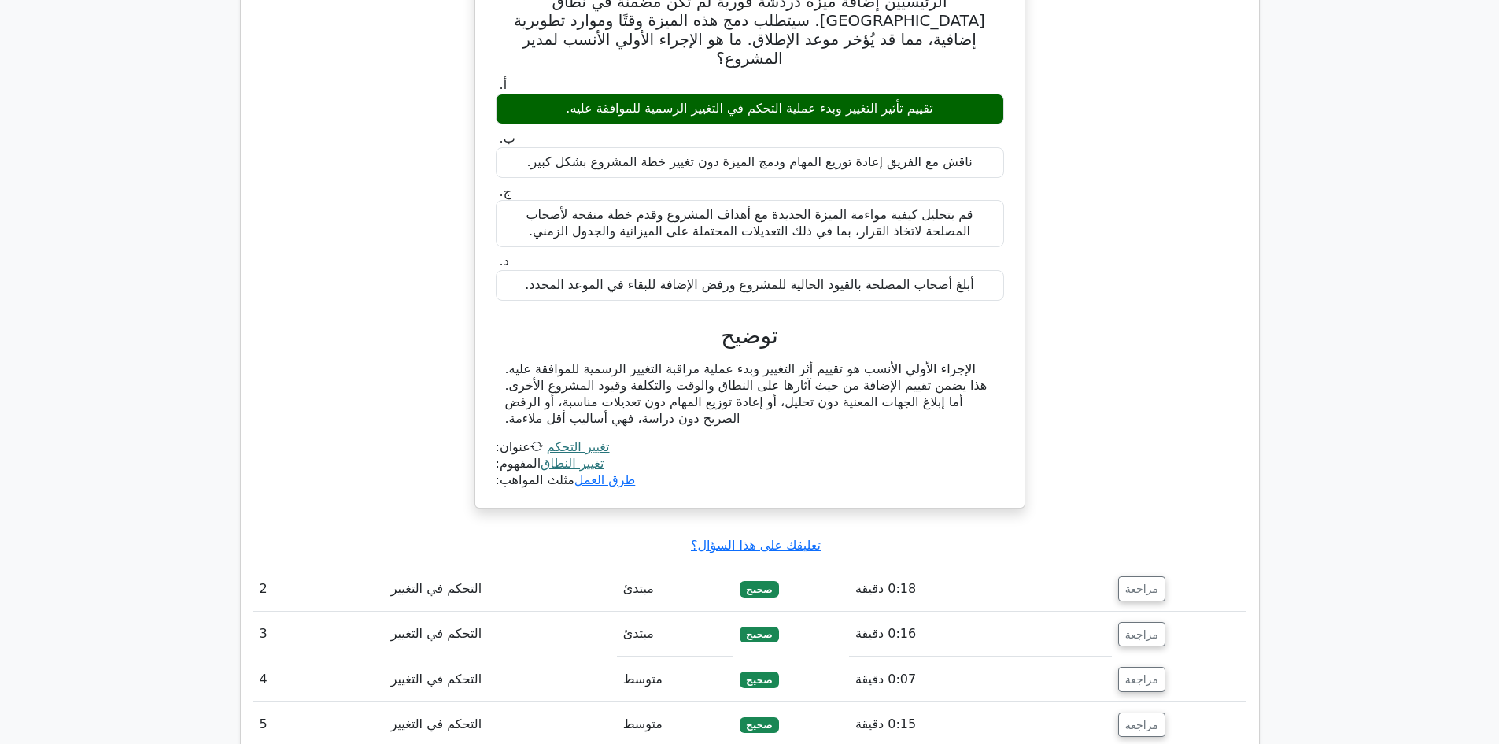
drag, startPoint x: 770, startPoint y: 331, endPoint x: 741, endPoint y: 380, distance: 57.5
click at [770, 361] on font "الإجراء الأولي الأنسب هو تقييم أثر التغيير وبدء عملية مراقبة التغيير الرسمية لل…" at bounding box center [746, 393] width 482 height 64
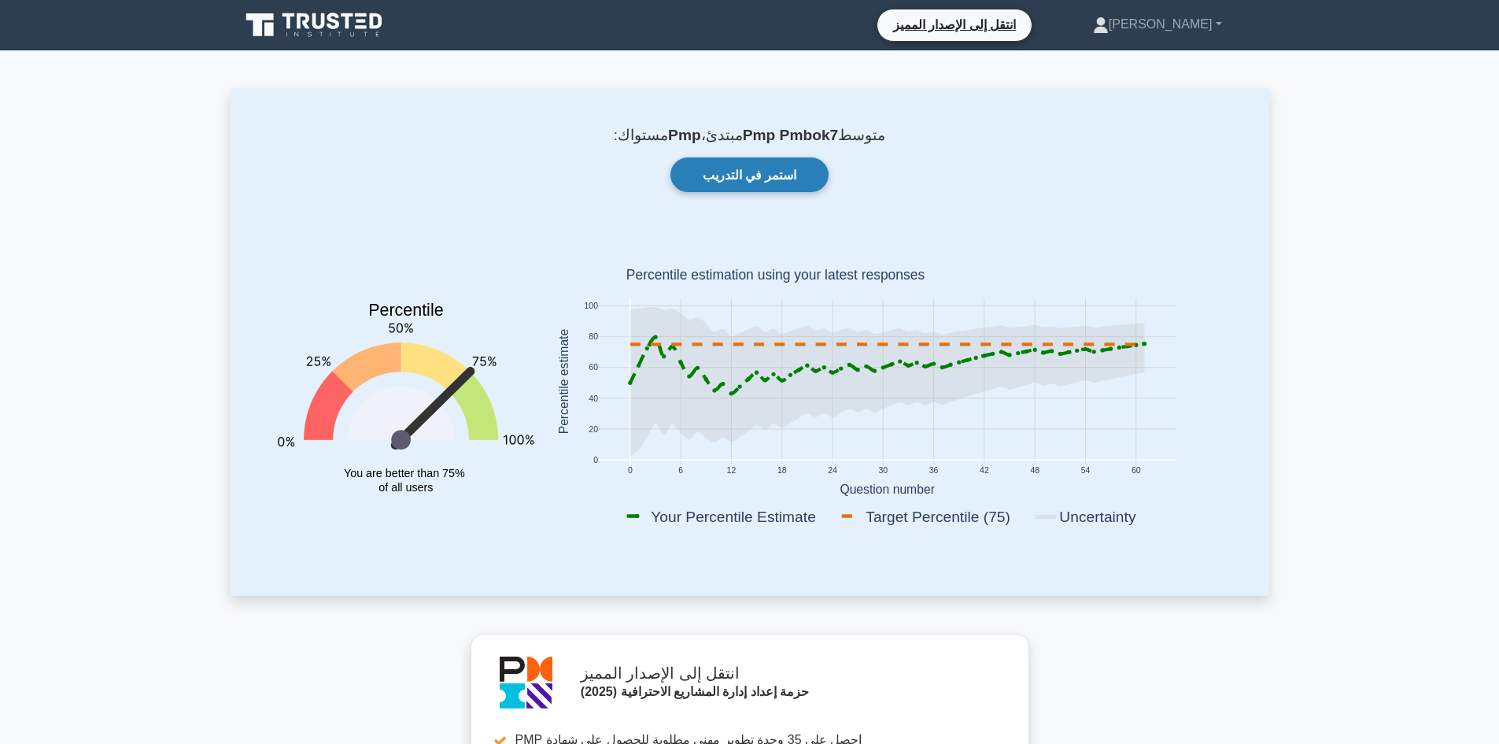
click at [769, 184] on link "استمر في التدريب" at bounding box center [750, 174] width 159 height 34
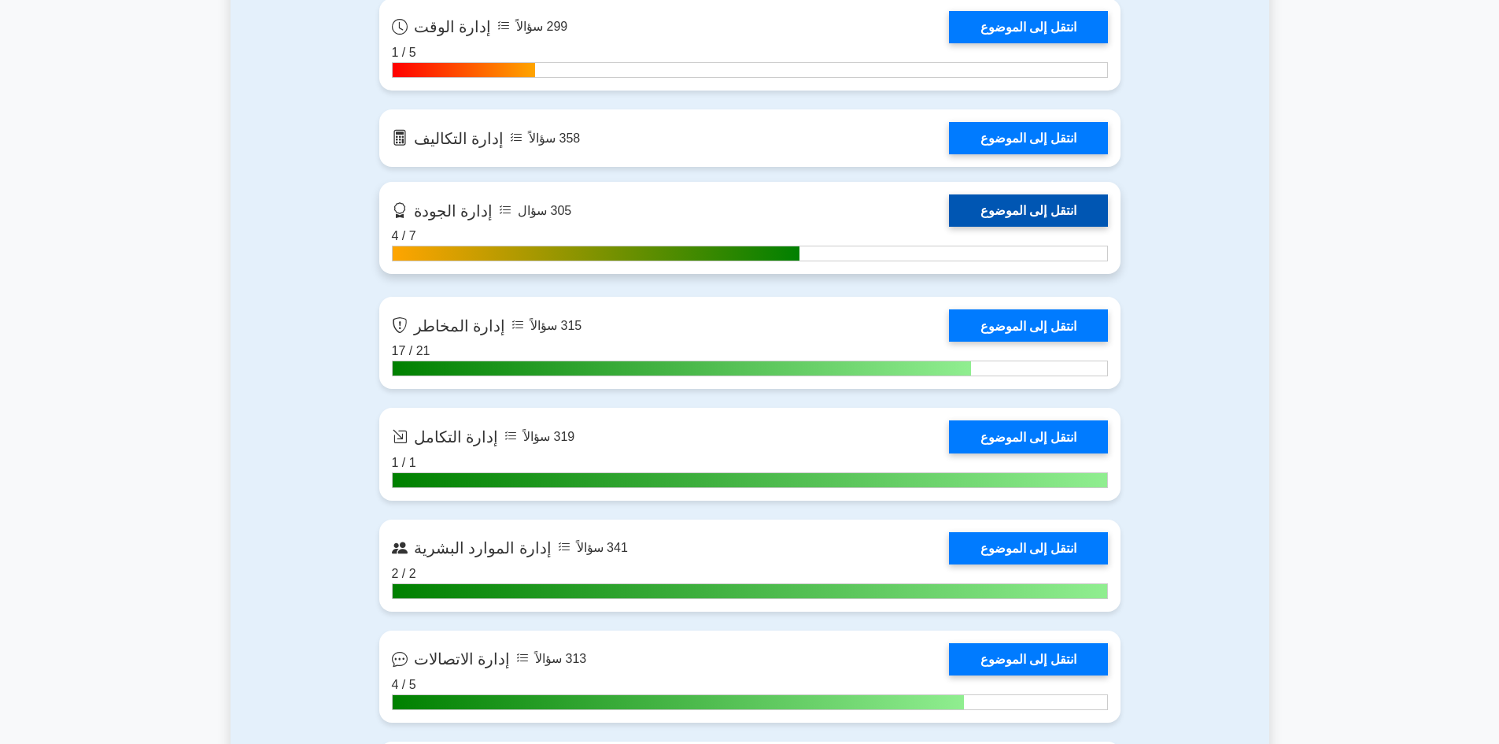
scroll to position [1338, 0]
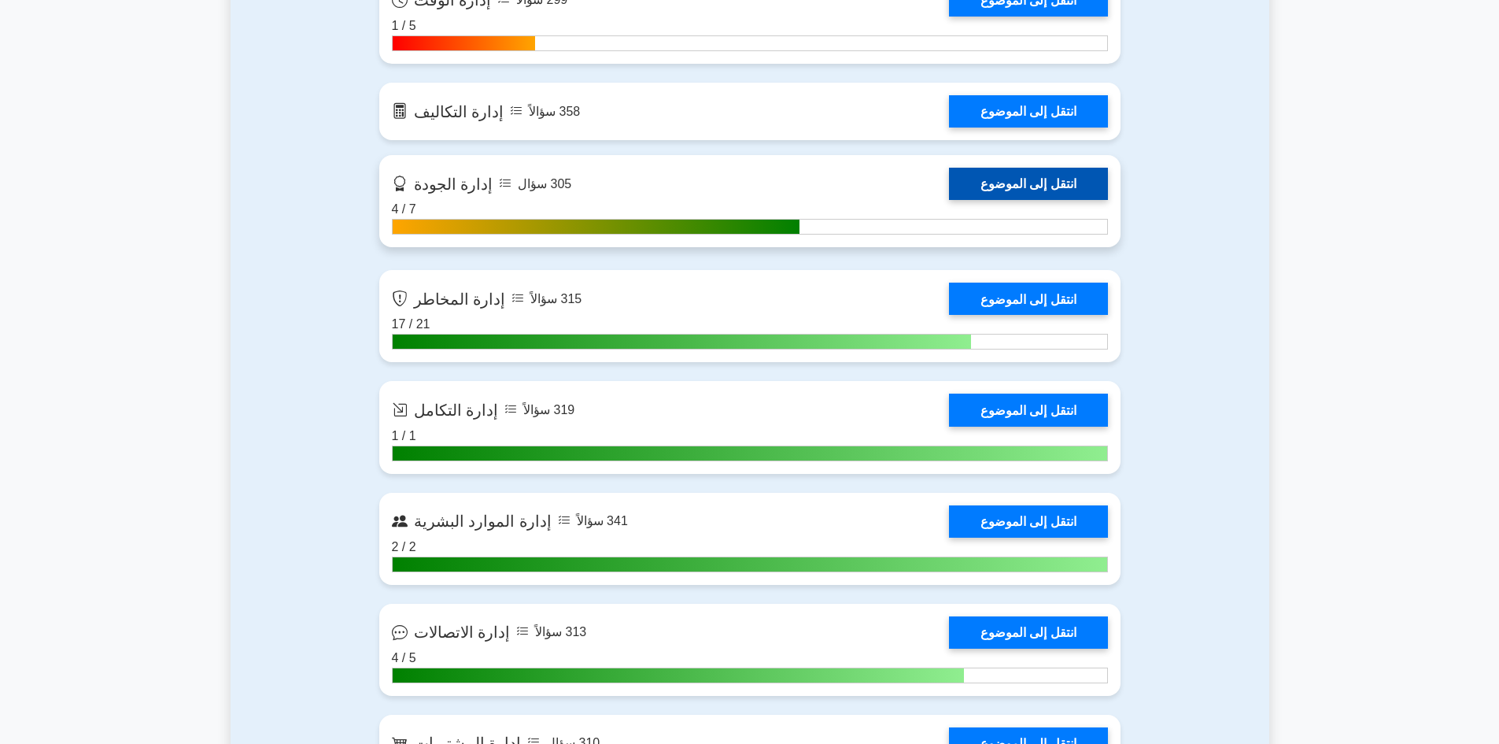
click at [1025, 192] on link "انتقل إلى الموضوع" at bounding box center [1028, 184] width 159 height 32
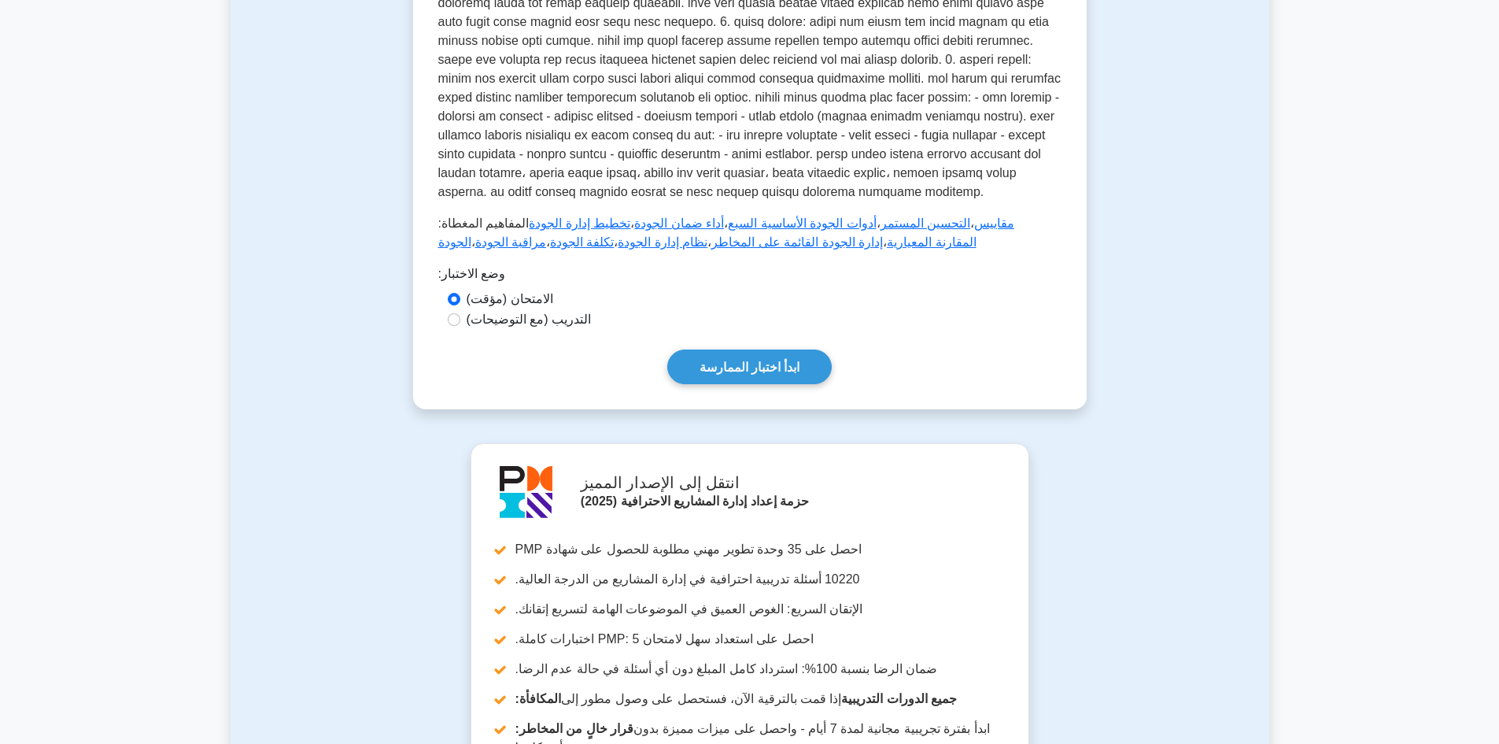
scroll to position [630, 0]
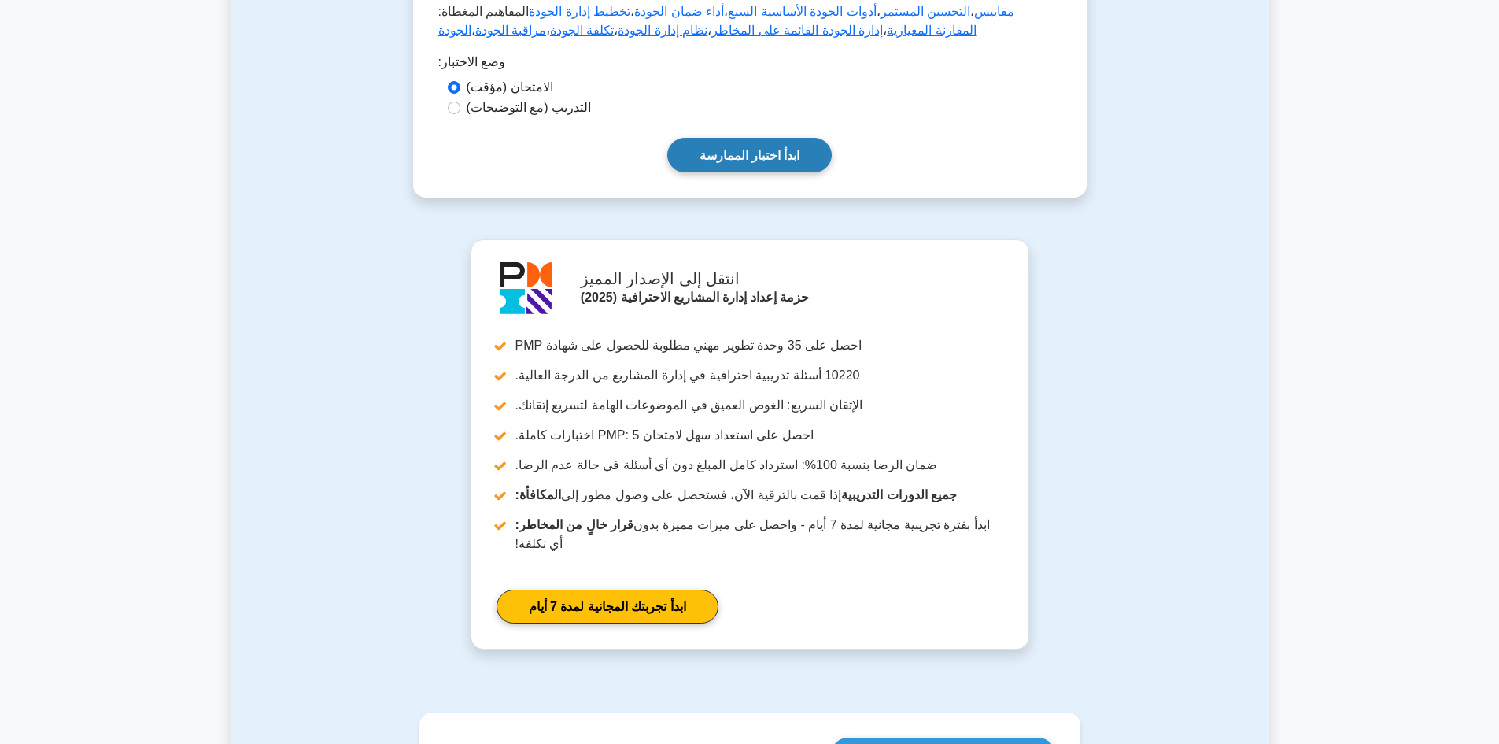
click at [748, 158] on font "ابدأ اختبار الممارسة" at bounding box center [750, 155] width 101 height 13
